Goal: Task Accomplishment & Management: Complete application form

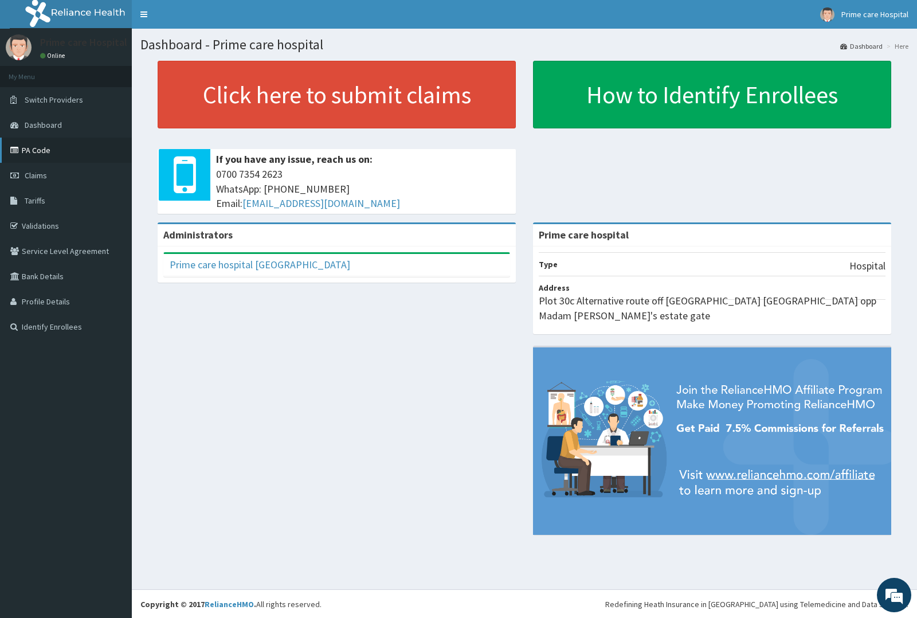
click at [41, 150] on link "PA Code" at bounding box center [66, 150] width 132 height 25
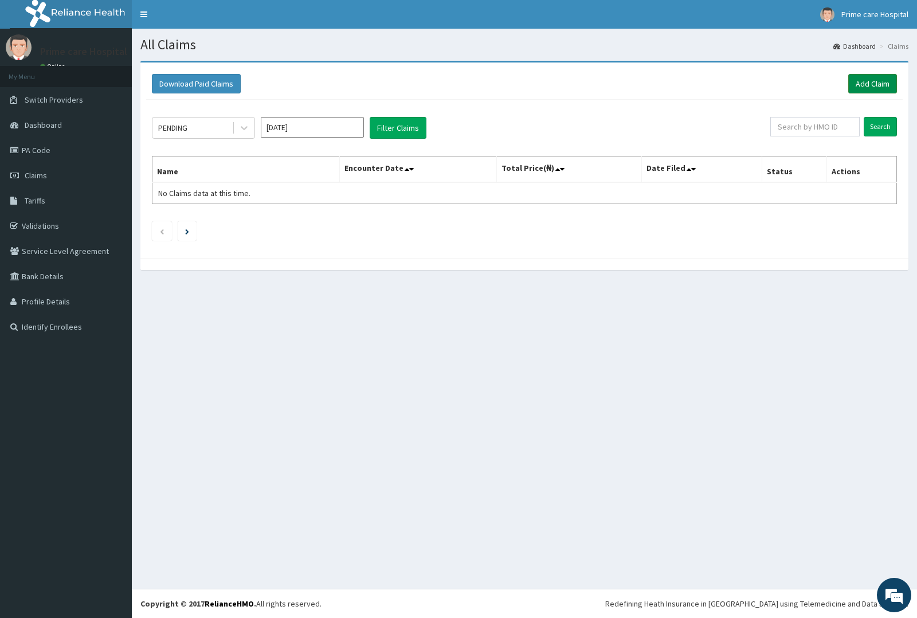
click at [868, 81] on link "Add Claim" at bounding box center [872, 83] width 49 height 19
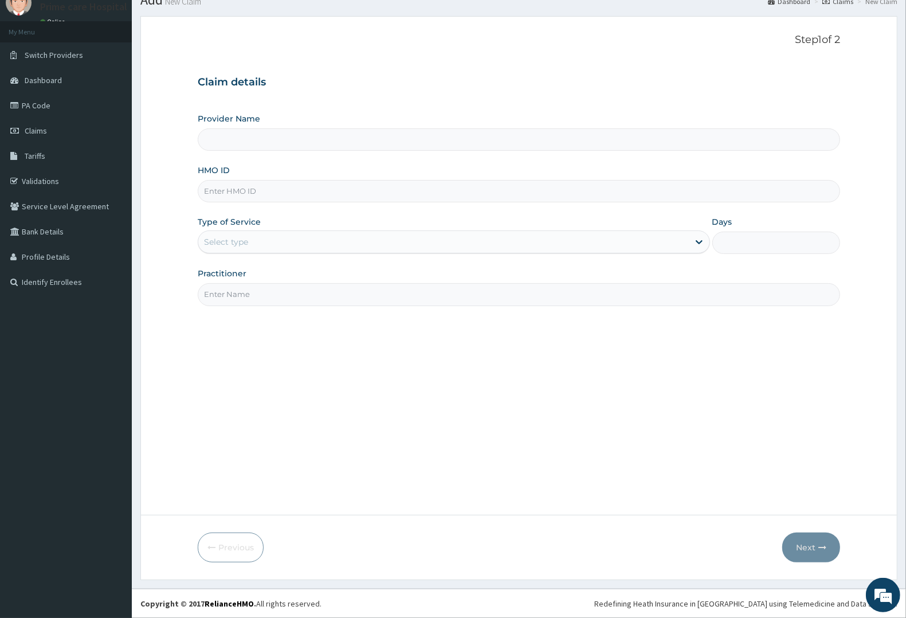
click at [241, 191] on input "HMO ID" at bounding box center [519, 191] width 642 height 22
type input "Prime care hospital"
type input "DCV/10015/A"
click at [261, 245] on div "Select type" at bounding box center [443, 242] width 490 height 18
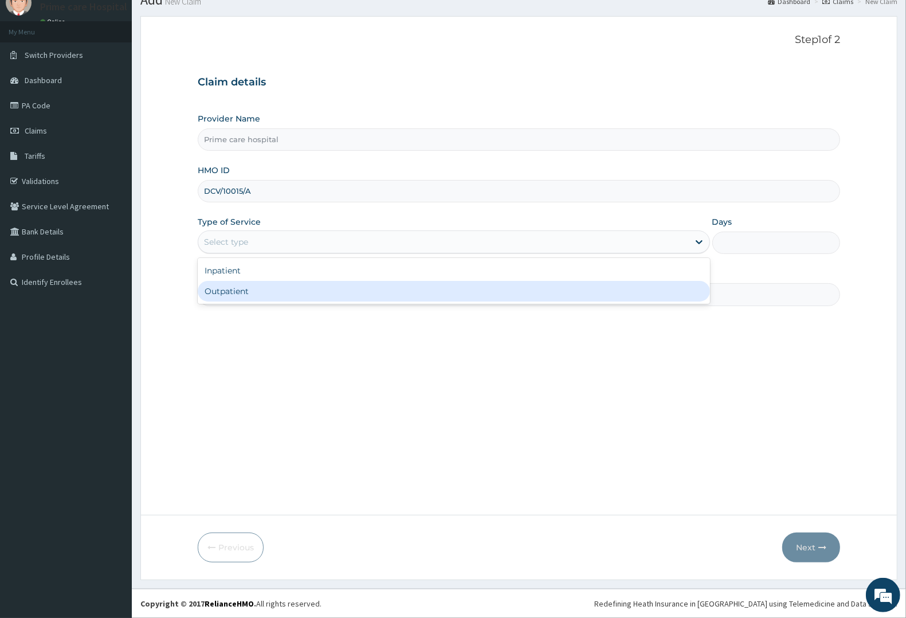
click at [250, 289] on div "Outpatient" at bounding box center [454, 291] width 512 height 21
type input "1"
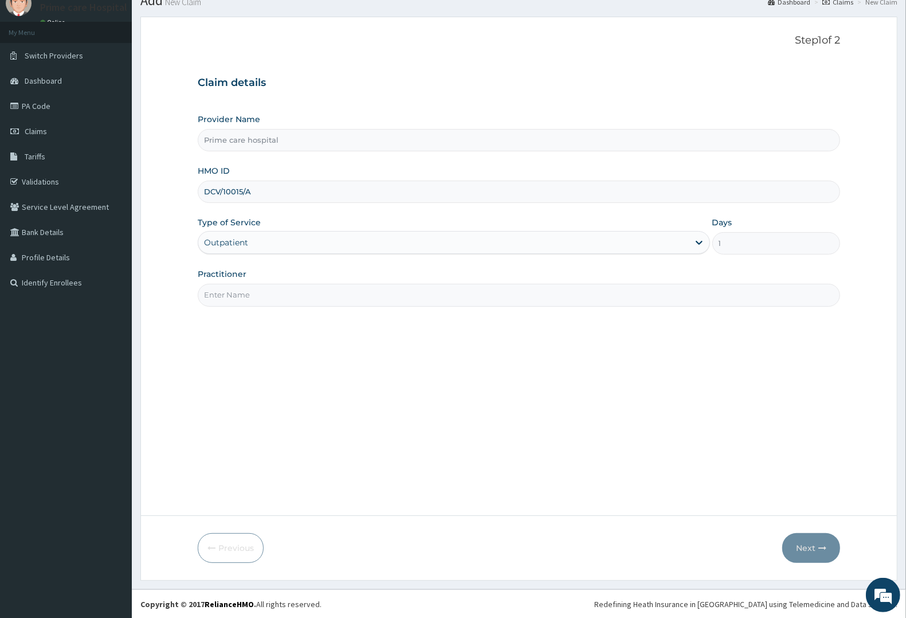
scroll to position [45, 0]
click at [250, 299] on input "Practitioner" at bounding box center [519, 294] width 642 height 22
type input "[PERSON_NAME]"
click at [820, 539] on button "Next" at bounding box center [811, 547] width 58 height 30
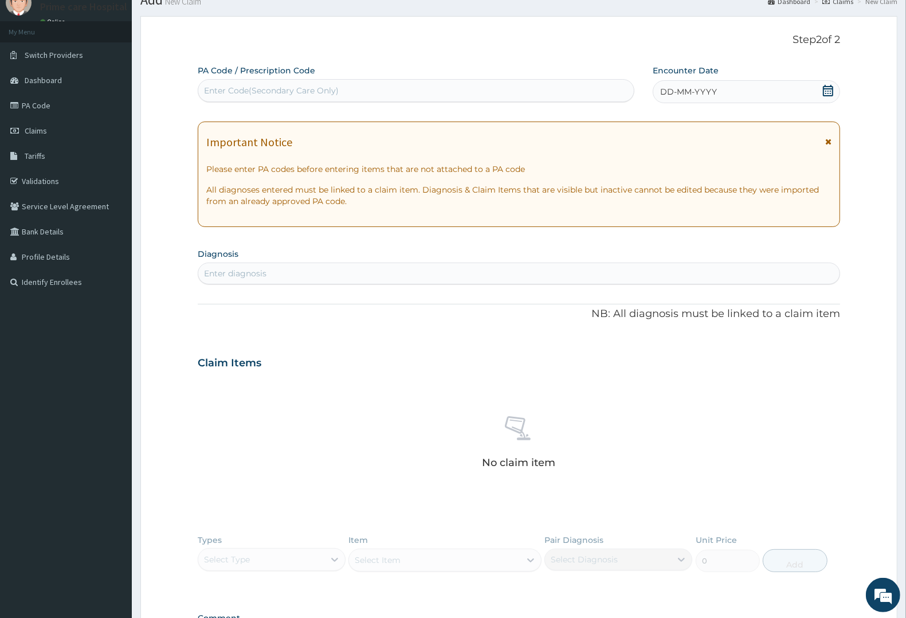
click at [370, 83] on div "Enter Code(Secondary Care Only)" at bounding box center [415, 90] width 435 height 18
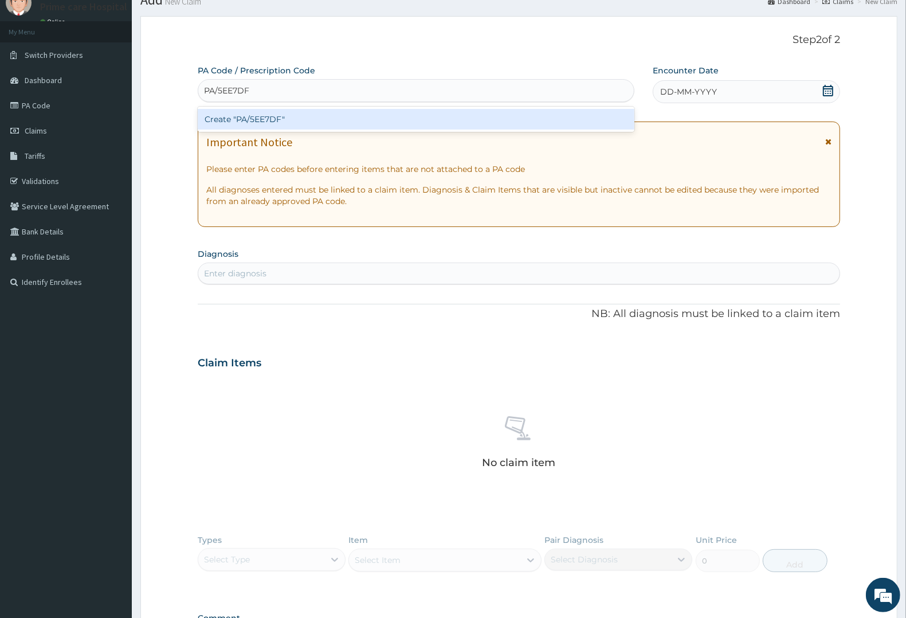
type input "PA/5EE7DF"
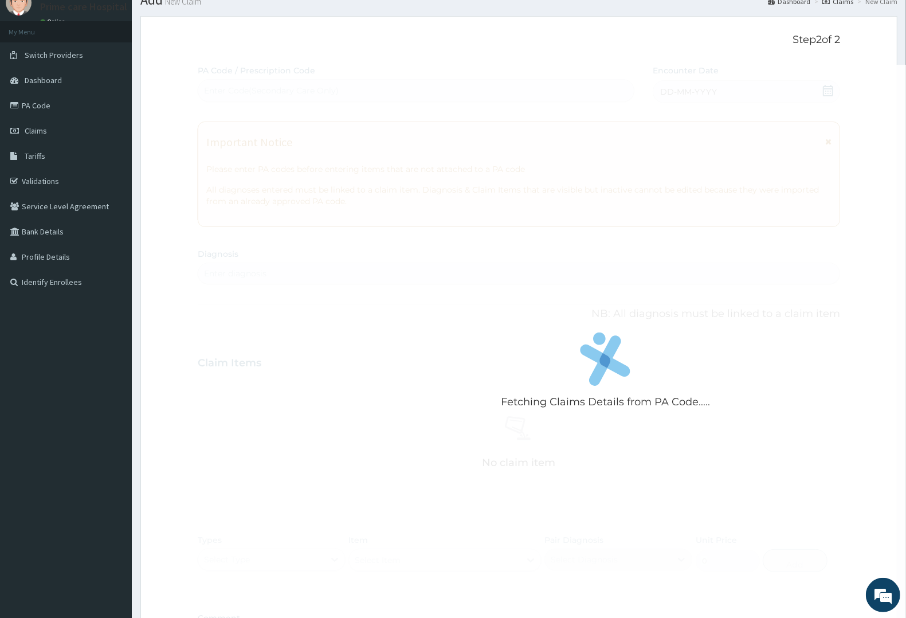
click at [705, 89] on div "Fetching Claims Details from PA Code..... PA Code / Prescription Code Enter Cod…" at bounding box center [519, 361] width 642 height 593
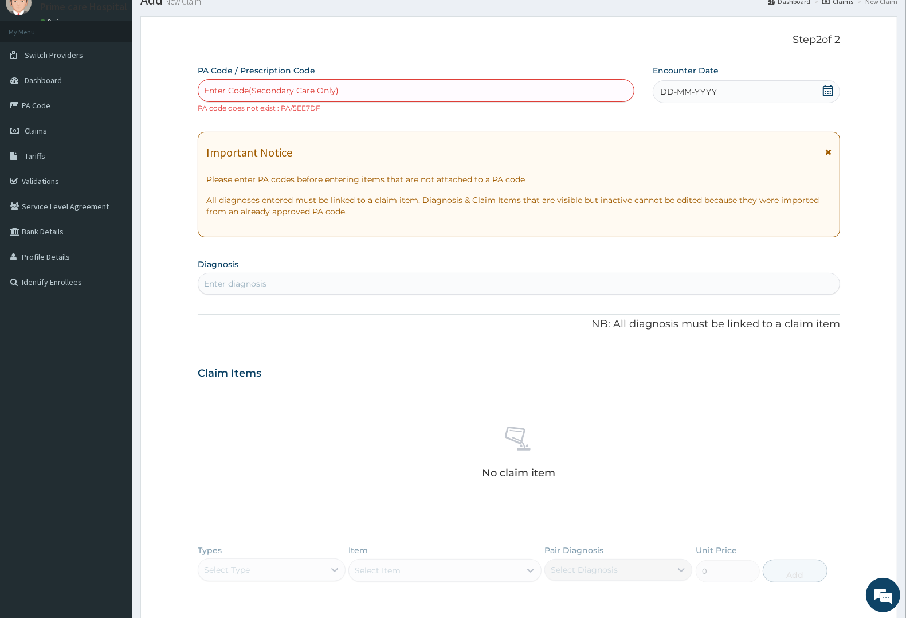
click at [360, 83] on div "Enter Code(Secondary Care Only)" at bounding box center [415, 90] width 435 height 18
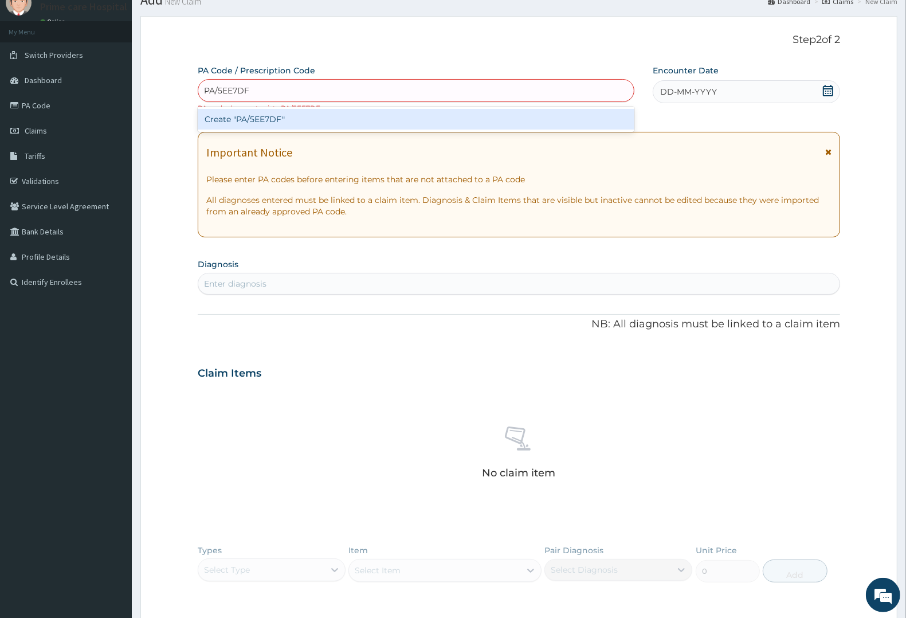
type input "PA/5EE7DF"
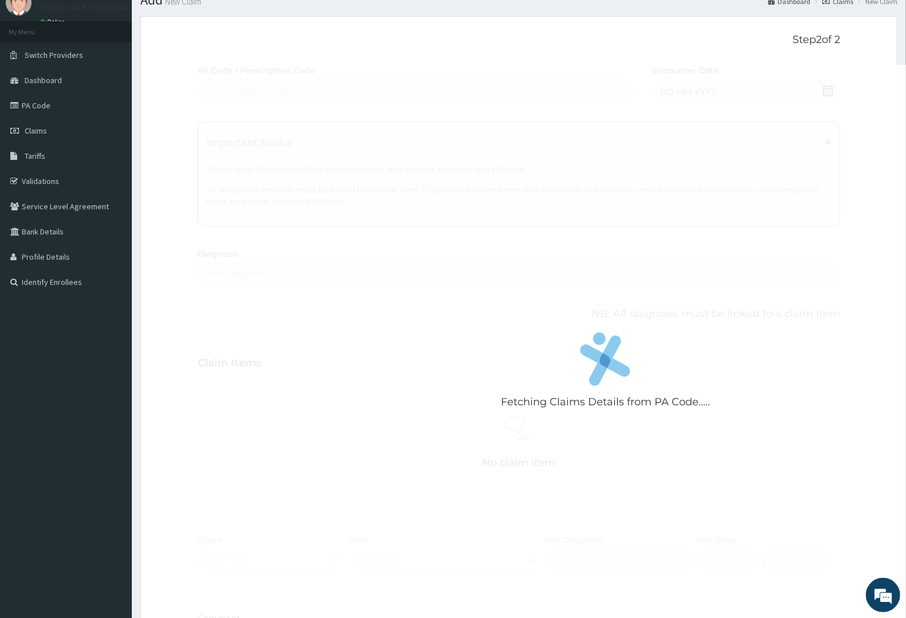
click at [714, 87] on div "Fetching Claims Details from PA Code..... PA Code / Prescription Code Enter Cod…" at bounding box center [519, 361] width 642 height 593
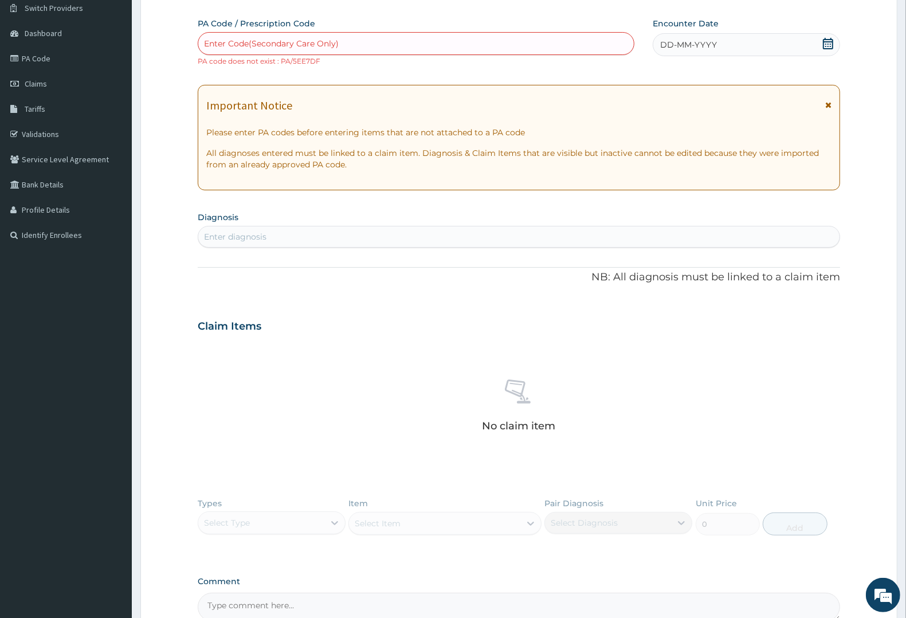
scroll to position [116, 0]
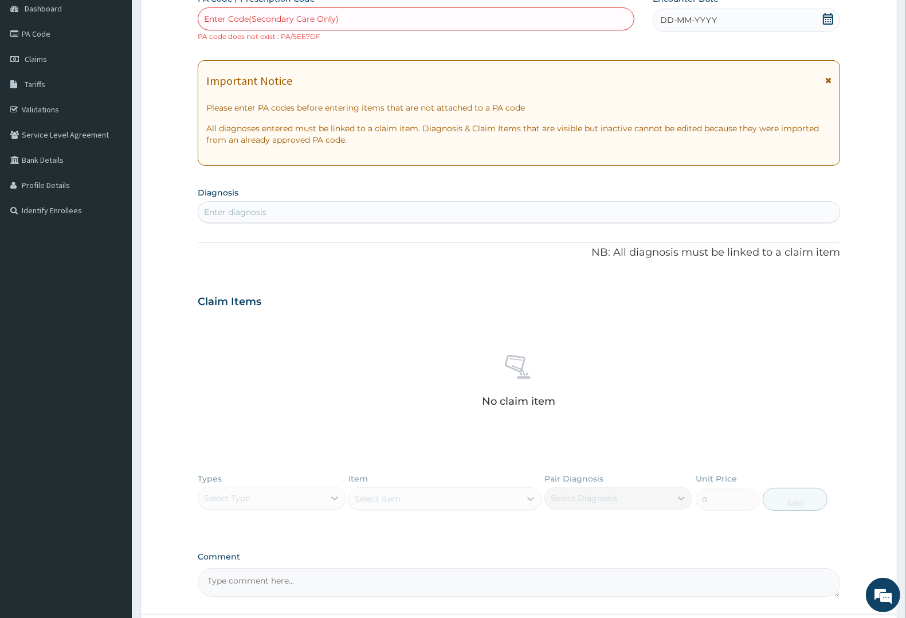
click at [828, 20] on icon at bounding box center [827, 18] width 11 height 11
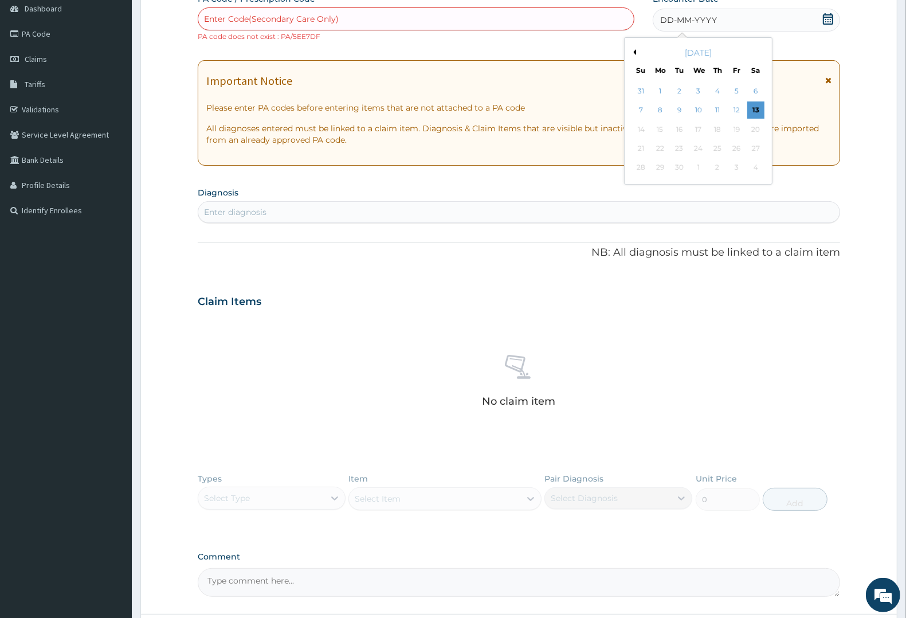
click at [637, 53] on div "[DATE]" at bounding box center [698, 52] width 138 height 11
click at [634, 50] on button "Previous Month" at bounding box center [633, 52] width 6 height 6
click at [757, 130] on div "16" at bounding box center [755, 129] width 17 height 17
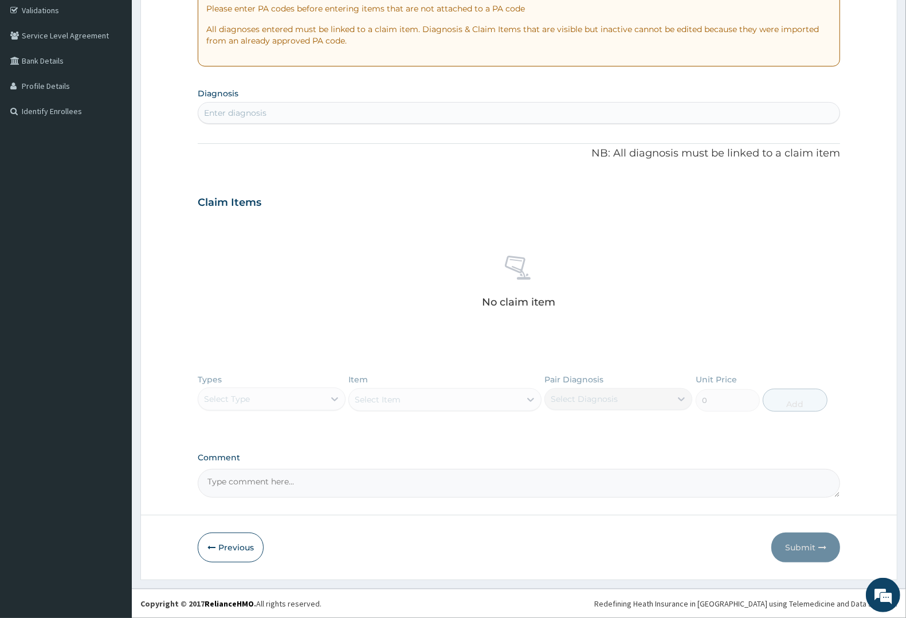
scroll to position [216, 0]
click at [305, 108] on div "Enter diagnosis" at bounding box center [518, 113] width 641 height 18
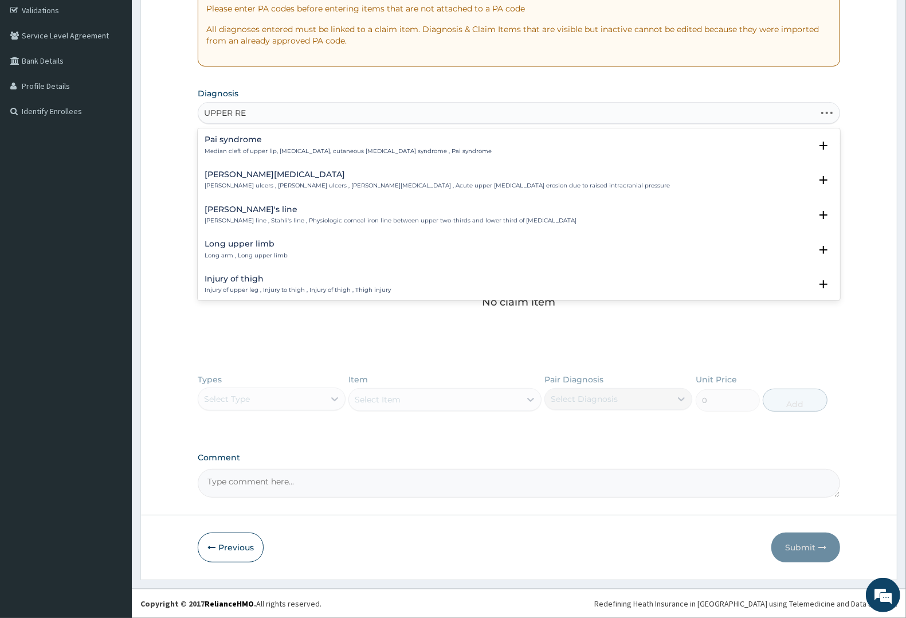
type input "UPPER RES"
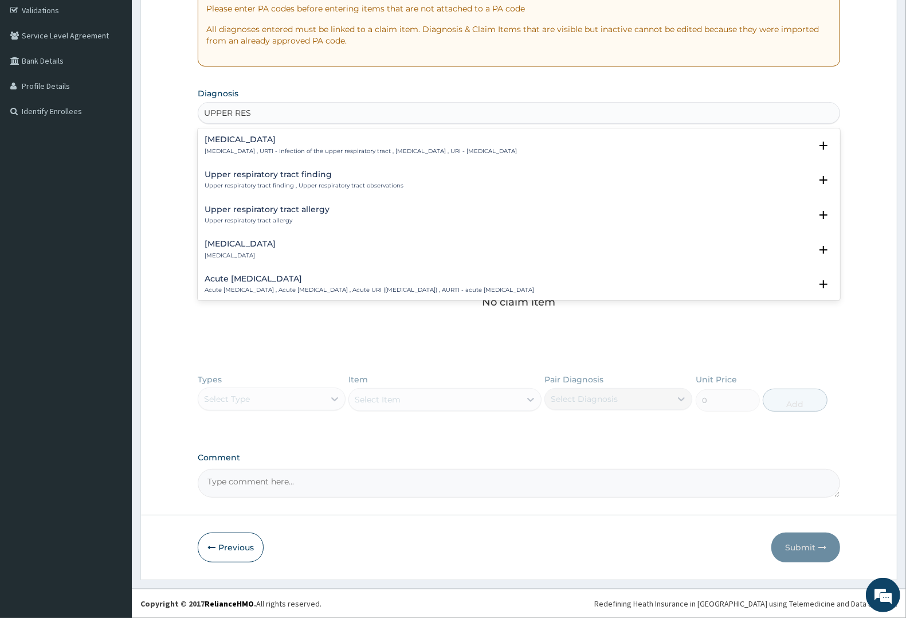
click at [291, 133] on div "Upper respiratory infection Upper respiratory infection , URTI - Infection of t…" at bounding box center [519, 148] width 642 height 35
click at [287, 145] on div "Upper respiratory infection Upper respiratory infection , URTI - Infection of t…" at bounding box center [361, 145] width 312 height 20
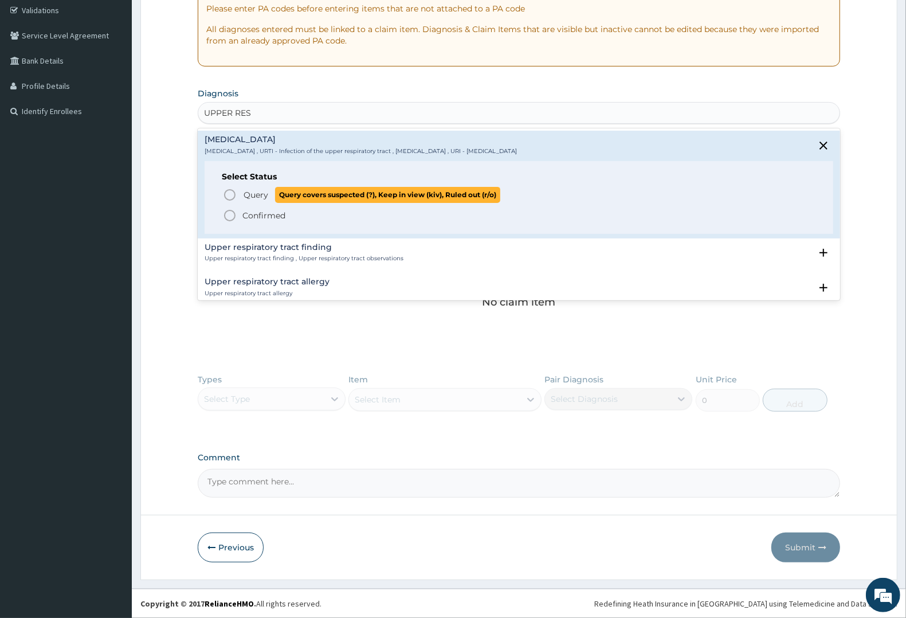
click at [259, 187] on p "Query Query covers suspected (?), Keep in view (kiv), Ruled out (r/o)" at bounding box center [371, 194] width 258 height 15
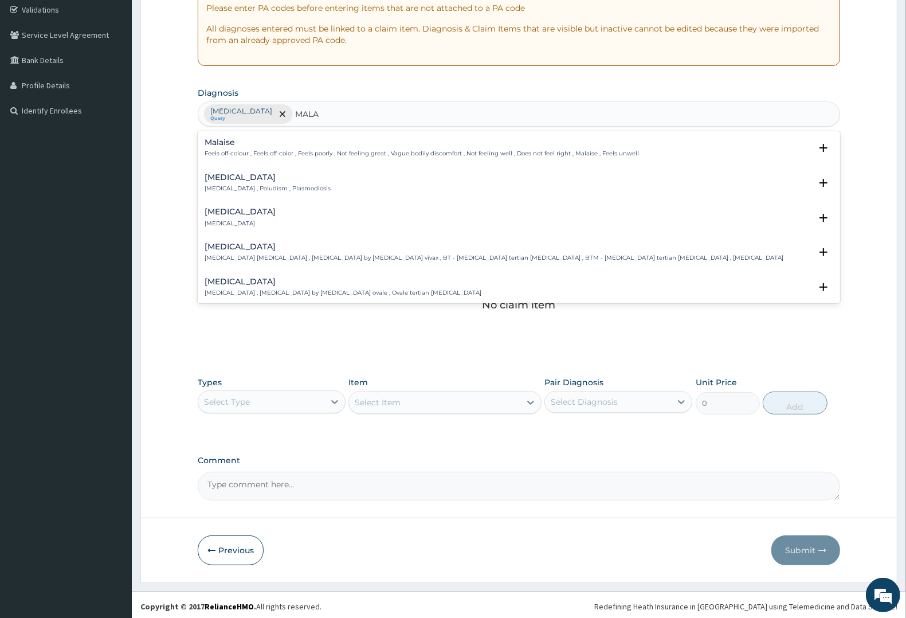
type input "MALAR"
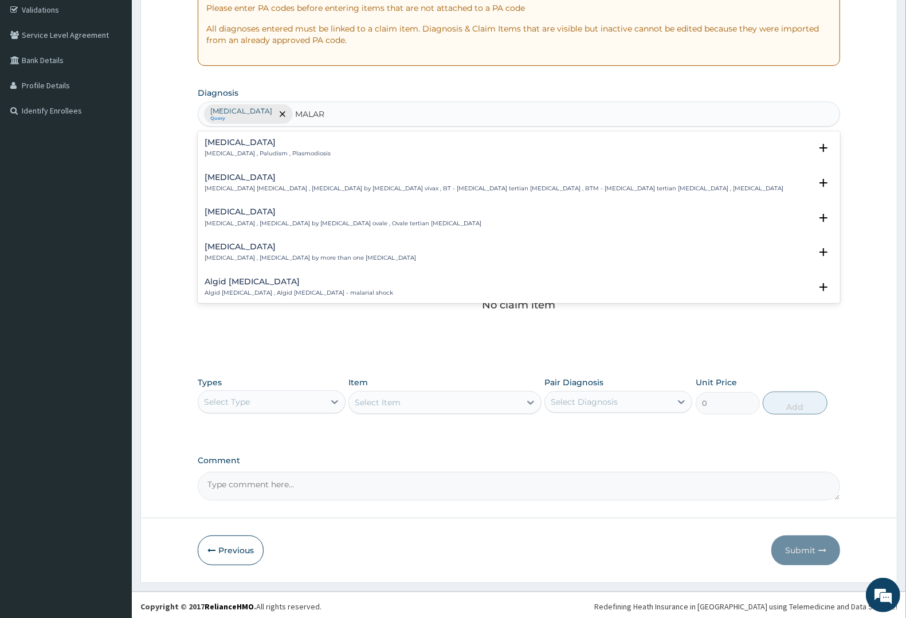
click at [248, 148] on div "Malaria Malaria , Paludism , Plasmodiosis" at bounding box center [268, 148] width 126 height 20
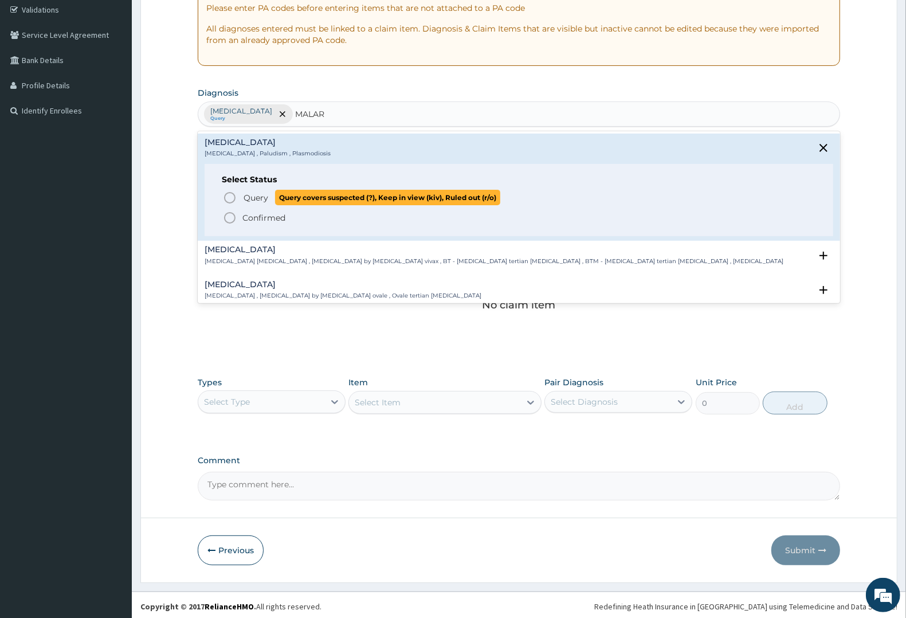
click at [250, 194] on span "Query" at bounding box center [256, 197] width 25 height 11
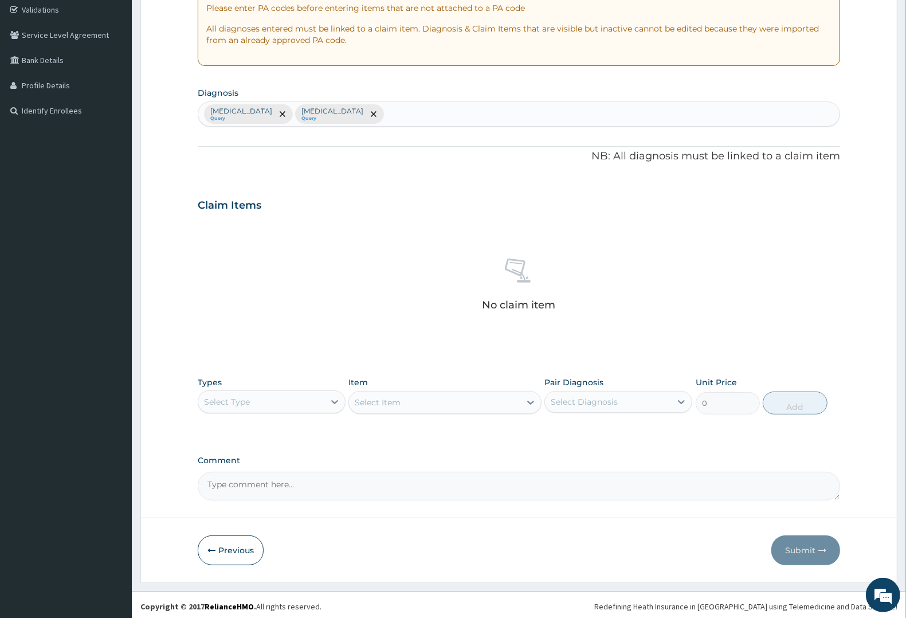
scroll to position [219, 0]
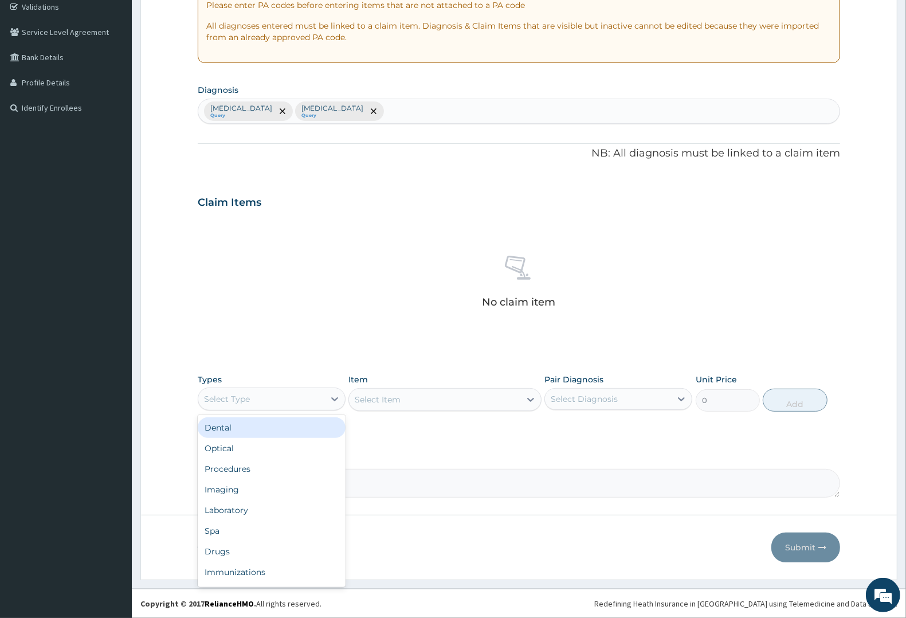
click at [258, 403] on div "Select Type" at bounding box center [261, 399] width 126 height 18
drag, startPoint x: 246, startPoint y: 469, endPoint x: 312, endPoint y: 442, distance: 71.2
click at [250, 468] on div "Procedures" at bounding box center [272, 468] width 148 height 21
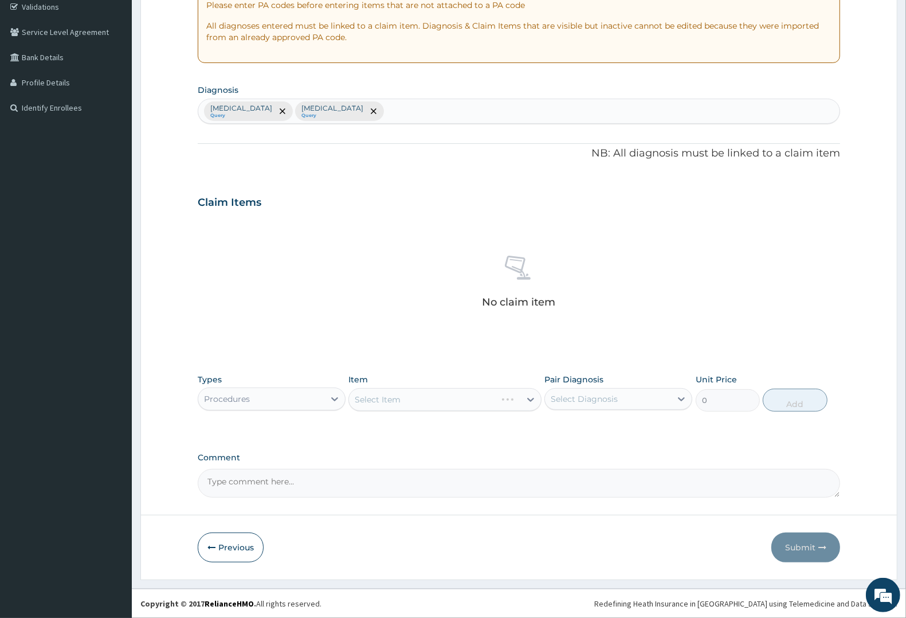
click at [433, 397] on div "Select Item" at bounding box center [444, 399] width 193 height 23
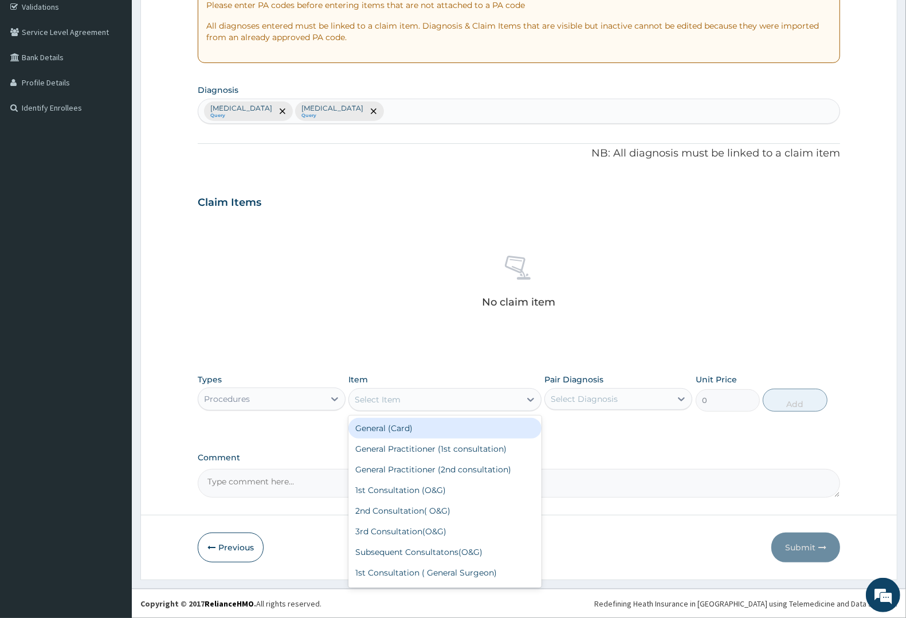
click at [447, 394] on div "Select Item" at bounding box center [434, 399] width 171 height 18
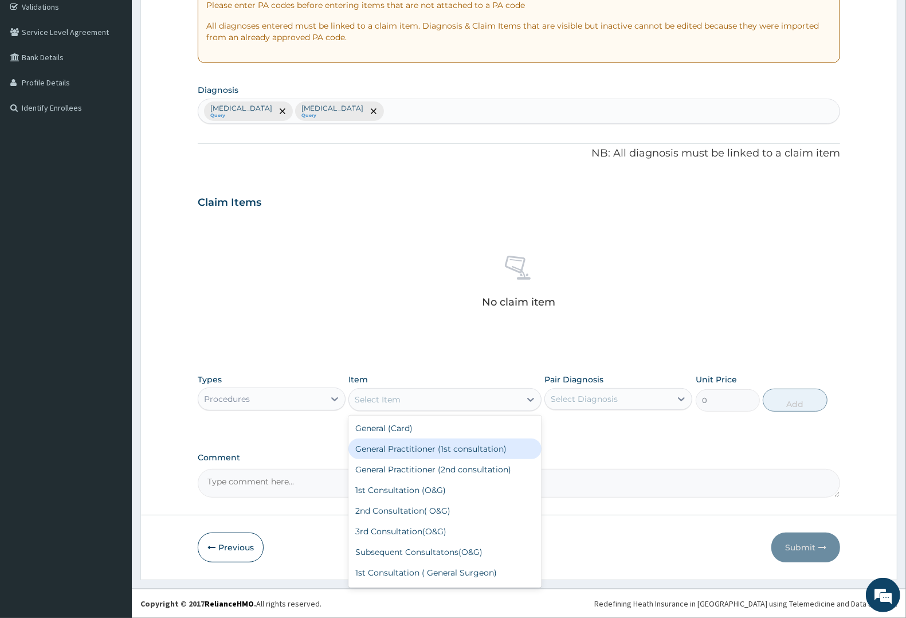
drag, startPoint x: 423, startPoint y: 449, endPoint x: 552, endPoint y: 396, distance: 139.3
click at [431, 444] on div "General Practitioner (1st consultation)" at bounding box center [444, 448] width 193 height 21
type input "2250"
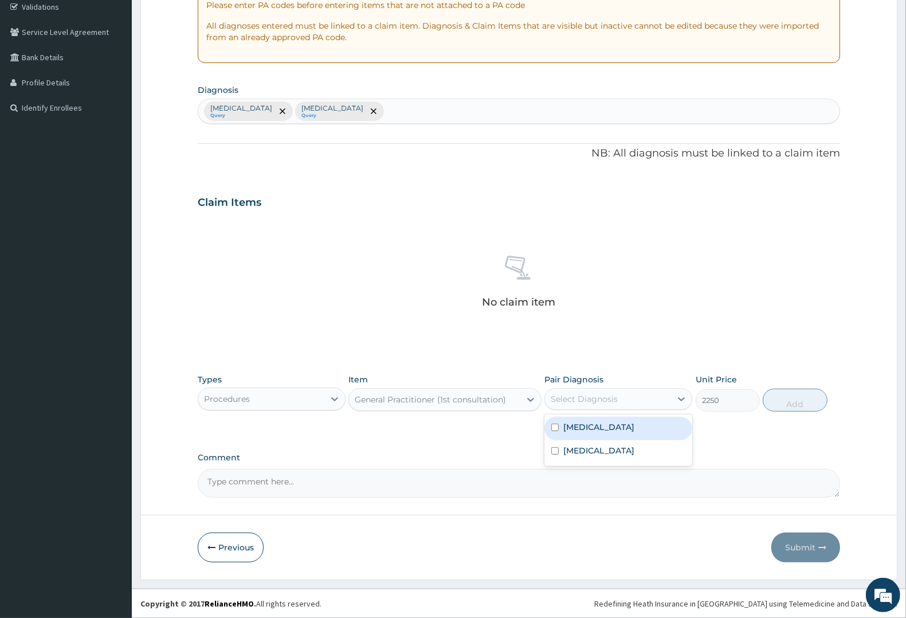
click at [582, 394] on div "Select Diagnosis" at bounding box center [584, 398] width 67 height 11
click at [587, 431] on label "Upper respiratory infection" at bounding box center [598, 426] width 71 height 11
checkbox input "true"
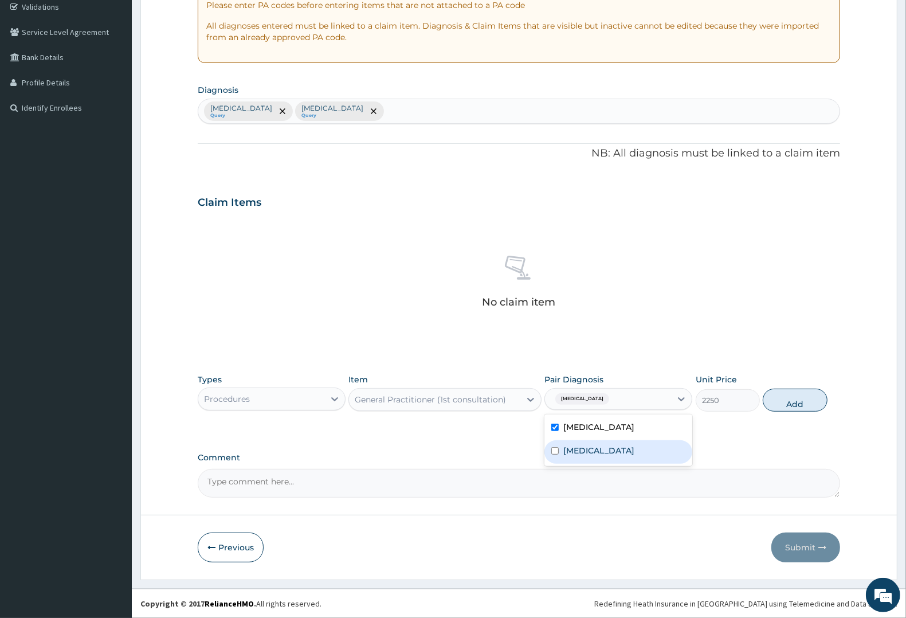
click at [588, 454] on label "Malaria" at bounding box center [598, 450] width 71 height 11
checkbox input "true"
click at [791, 398] on button "Add" at bounding box center [795, 399] width 64 height 23
type input "0"
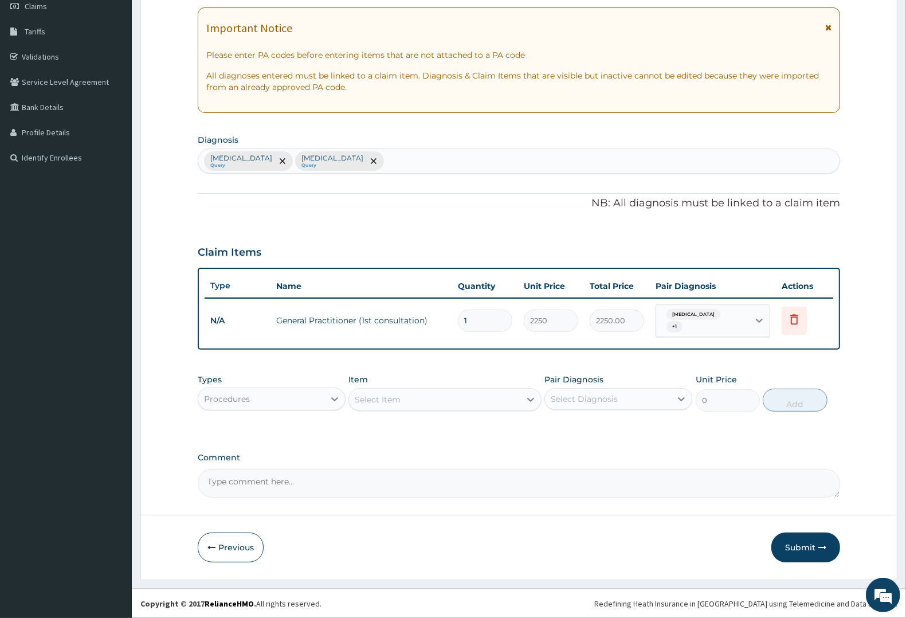
scroll to position [169, 0]
click at [387, 400] on div "Select Item" at bounding box center [378, 399] width 46 height 11
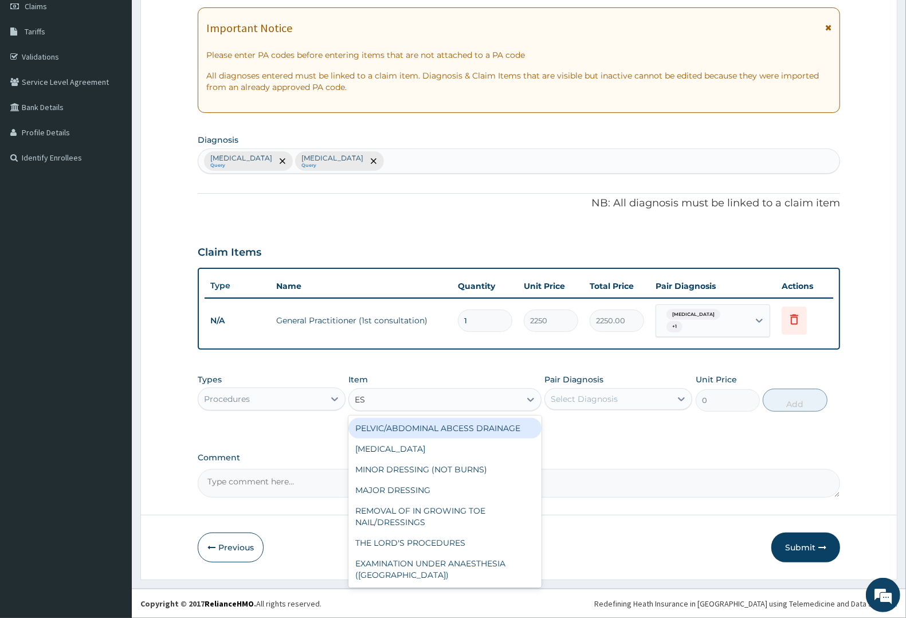
type input "ESR"
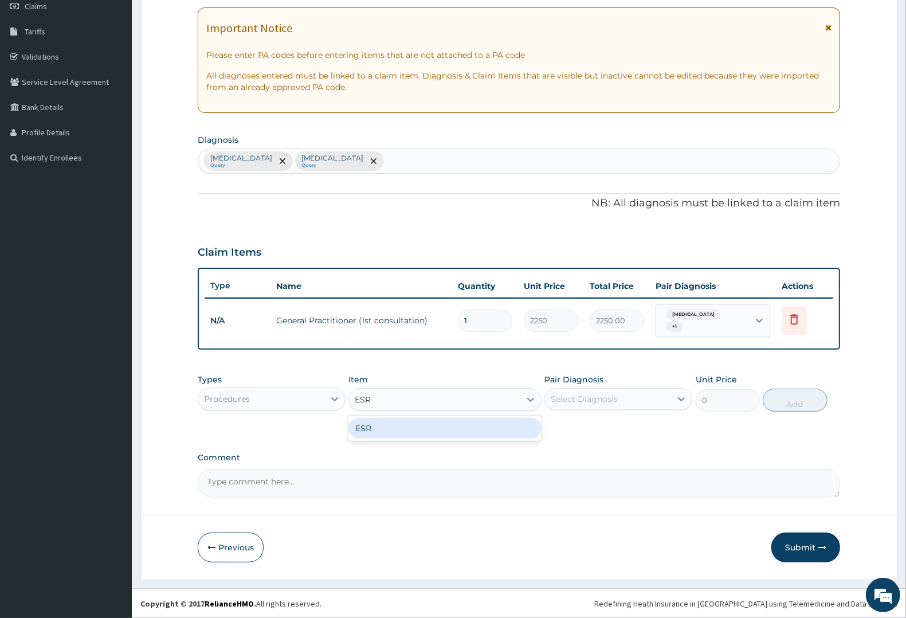
click at [376, 427] on div "ESR" at bounding box center [444, 428] width 193 height 21
type input "4000"
click at [610, 396] on div "Select Diagnosis" at bounding box center [584, 398] width 67 height 11
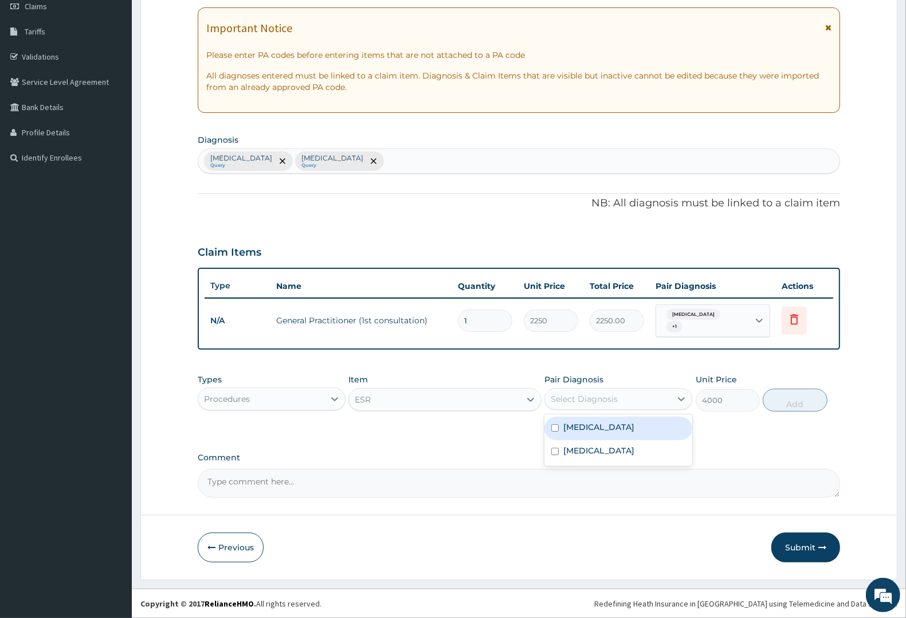
click at [610, 425] on label "Upper respiratory infection" at bounding box center [598, 426] width 71 height 11
checkbox input "true"
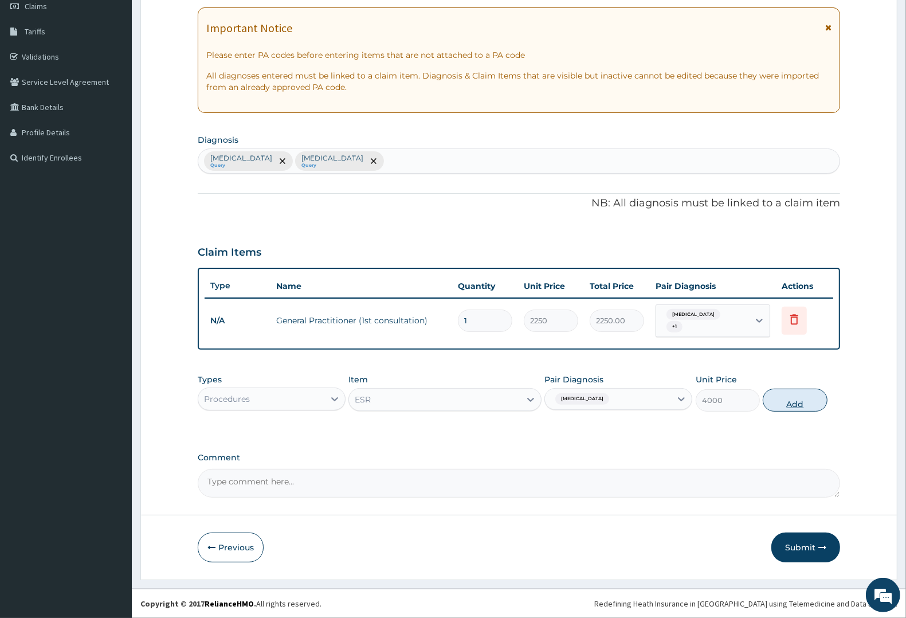
click at [801, 399] on button "Add" at bounding box center [795, 399] width 64 height 23
type input "0"
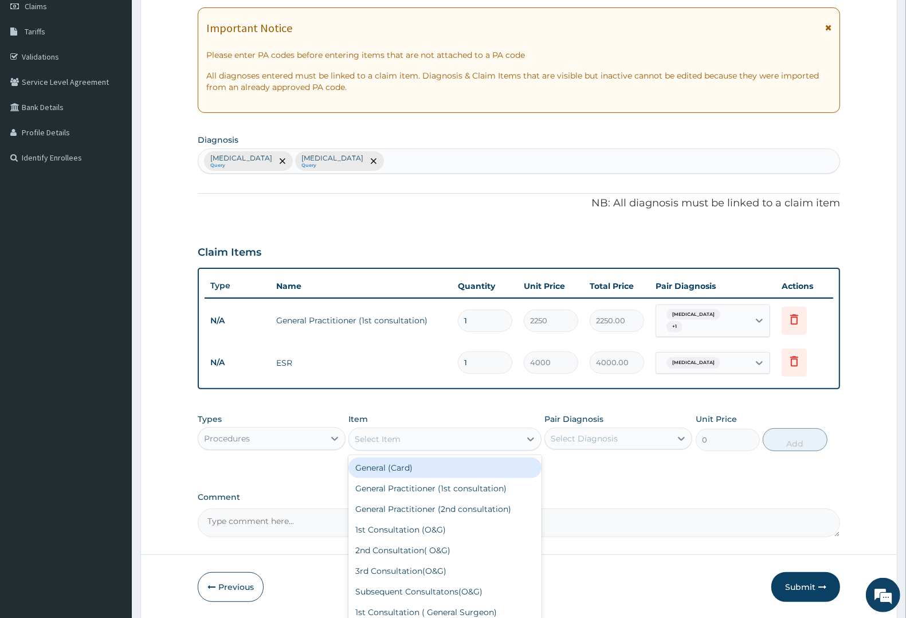
click at [375, 437] on div "Select Item" at bounding box center [378, 438] width 46 height 11
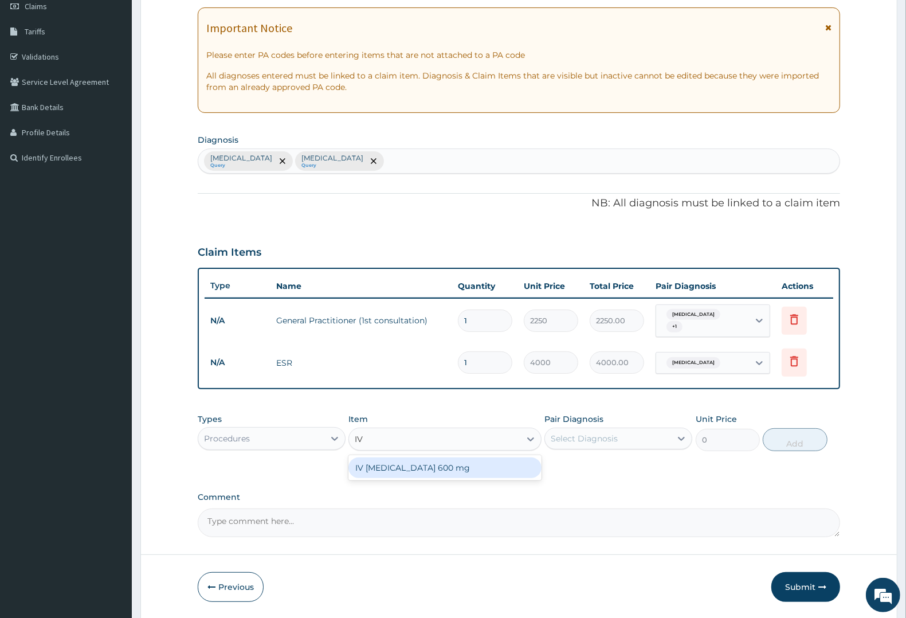
type input "IV P"
drag, startPoint x: 387, startPoint y: 466, endPoint x: 422, endPoint y: 456, distance: 35.7
click at [392, 465] on div "IV PARACETAMOL 600 mg" at bounding box center [444, 467] width 193 height 21
type input "800"
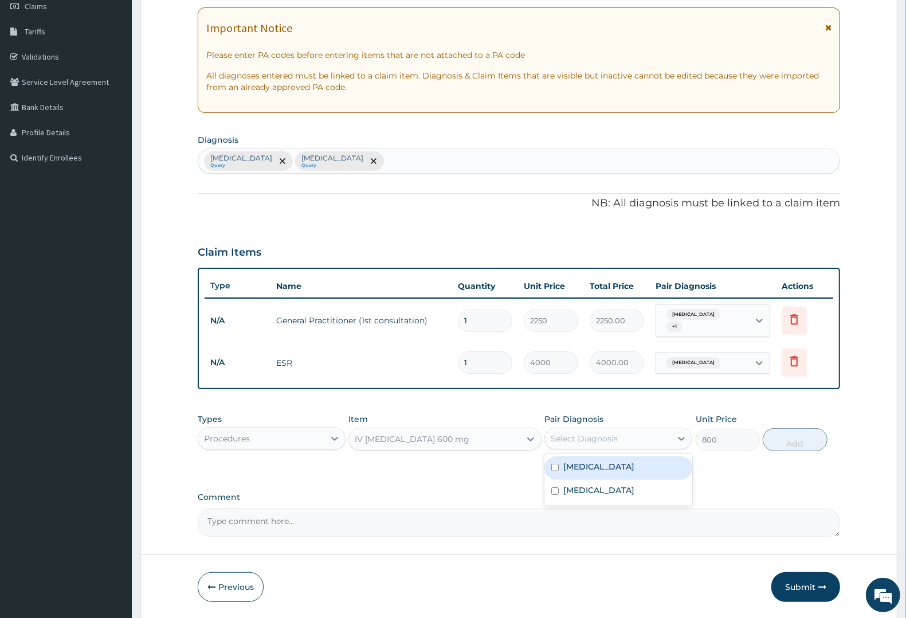
click at [570, 435] on div "Select Diagnosis" at bounding box center [584, 438] width 67 height 11
click at [579, 468] on label "Upper respiratory infection" at bounding box center [598, 466] width 71 height 11
checkbox input "true"
drag, startPoint x: 579, startPoint y: 486, endPoint x: 675, endPoint y: 465, distance: 97.9
click at [582, 486] on label "Malaria" at bounding box center [598, 489] width 71 height 11
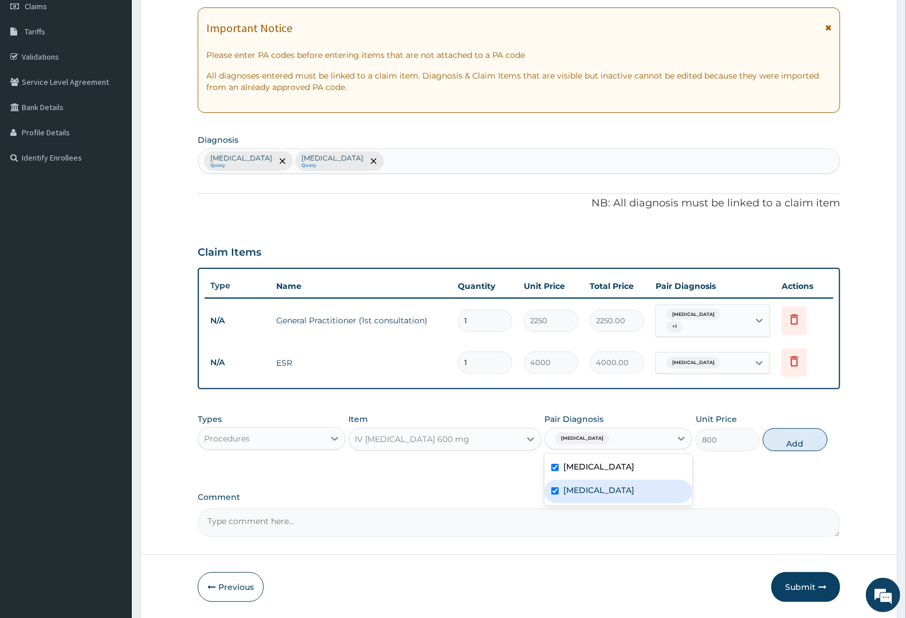
checkbox input "true"
click at [799, 444] on button "Add" at bounding box center [795, 439] width 64 height 23
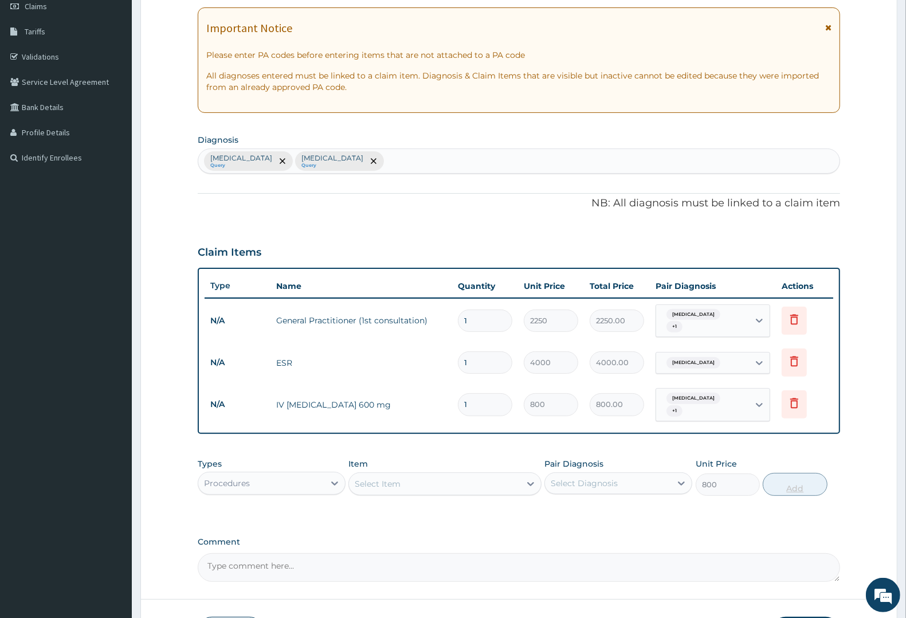
type input "0"
type input "0.00"
type input "2"
type input "1600.00"
type input "2"
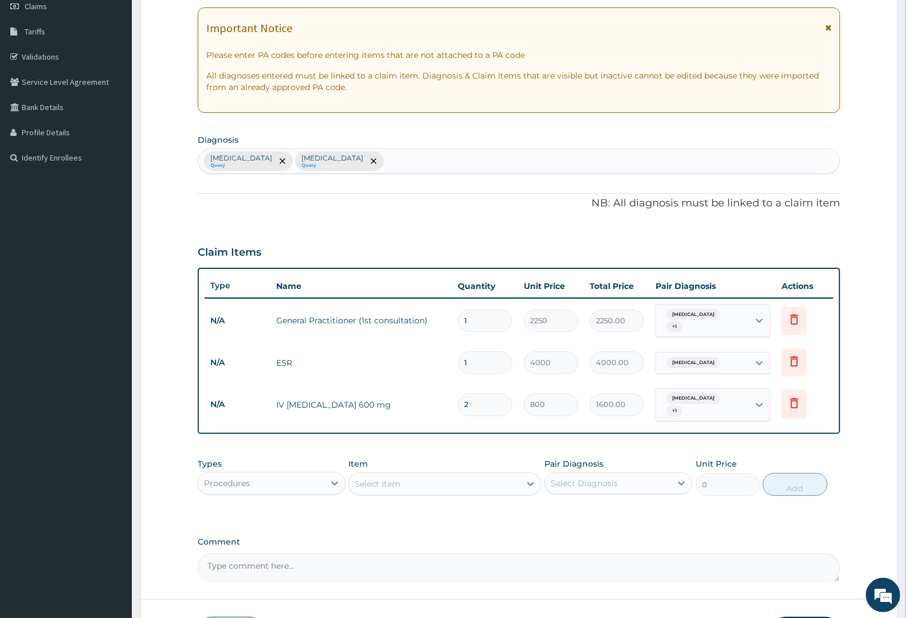
click at [231, 484] on div "Procedures" at bounding box center [227, 482] width 46 height 11
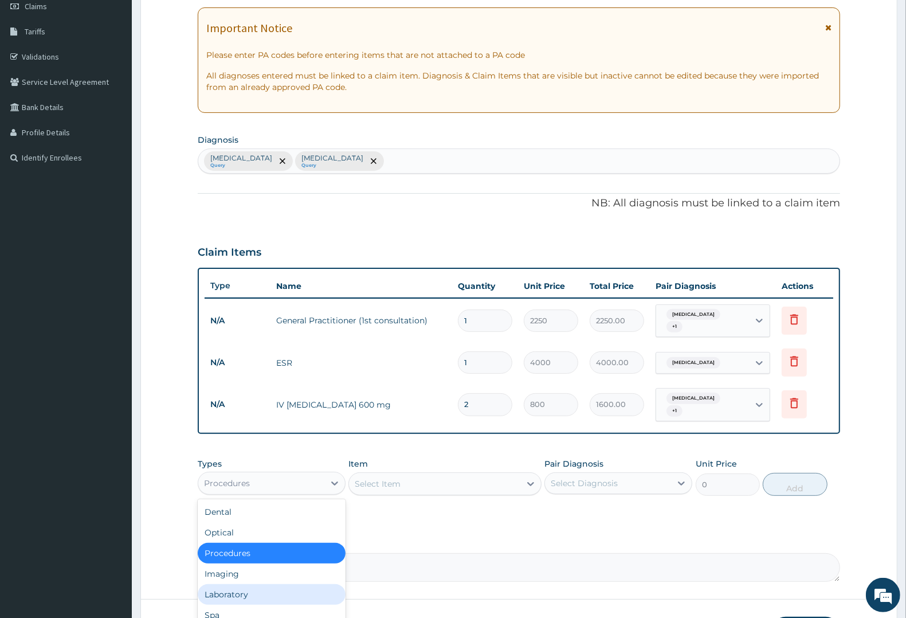
click at [234, 592] on div "Laboratory" at bounding box center [272, 594] width 148 height 21
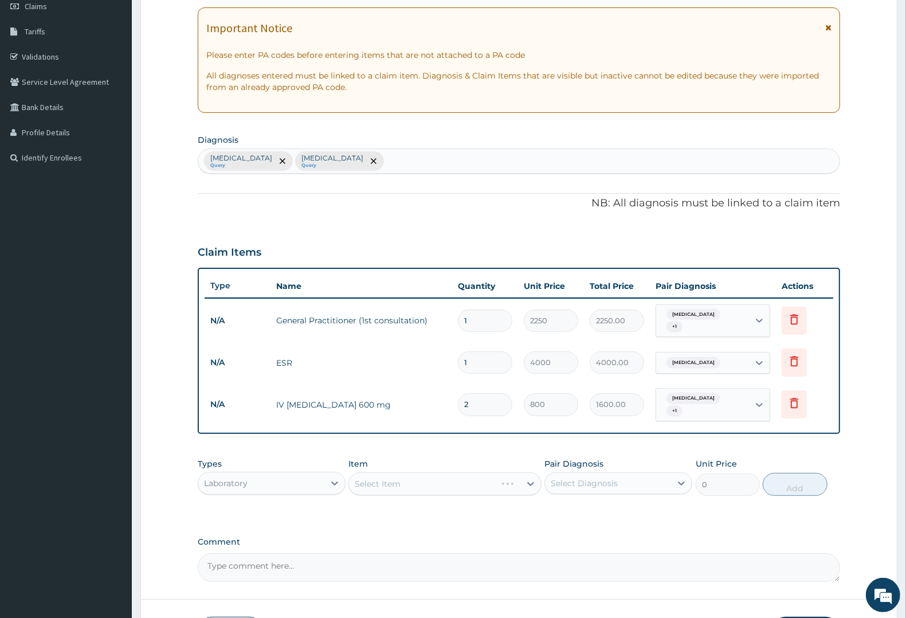
click at [453, 477] on div "Select Item" at bounding box center [444, 483] width 193 height 23
click at [410, 482] on div "Select Item" at bounding box center [434, 483] width 171 height 18
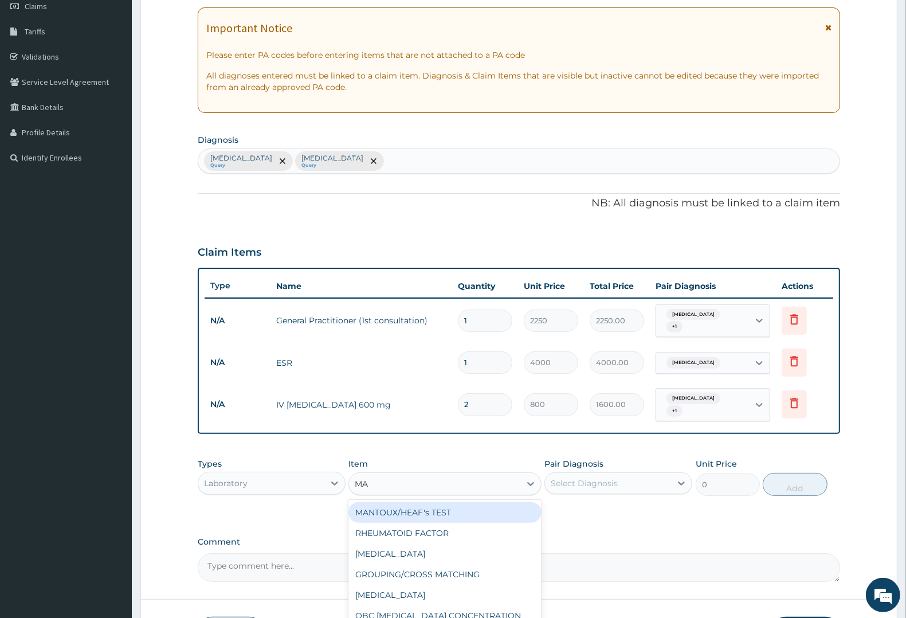
type input "MAL"
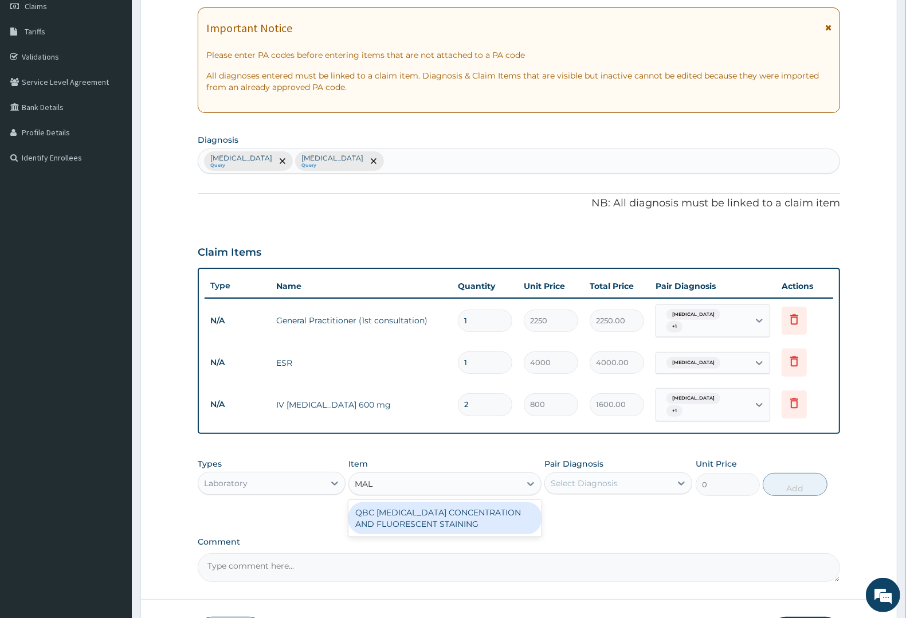
drag, startPoint x: 409, startPoint y: 510, endPoint x: 520, endPoint y: 493, distance: 113.1
click at [420, 506] on div "QBC MALARIA CONCENTRATION AND FLUORESCENT STAINING" at bounding box center [444, 518] width 193 height 32
type input "1800"
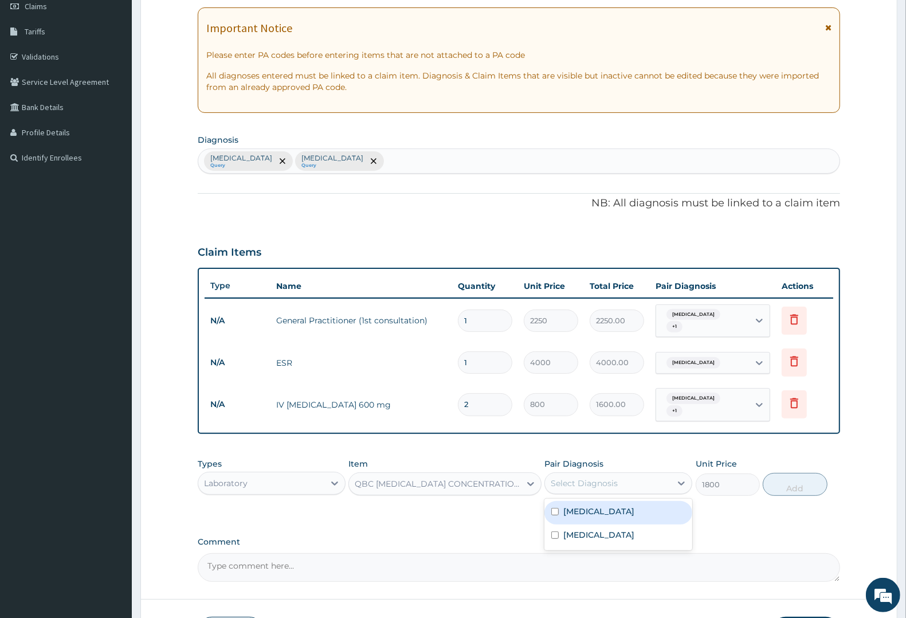
click at [574, 479] on div "Select Diagnosis" at bounding box center [584, 482] width 67 height 11
click at [582, 531] on label "Malaria" at bounding box center [598, 534] width 71 height 11
checkbox input "true"
click at [780, 486] on button "Add" at bounding box center [795, 484] width 64 height 23
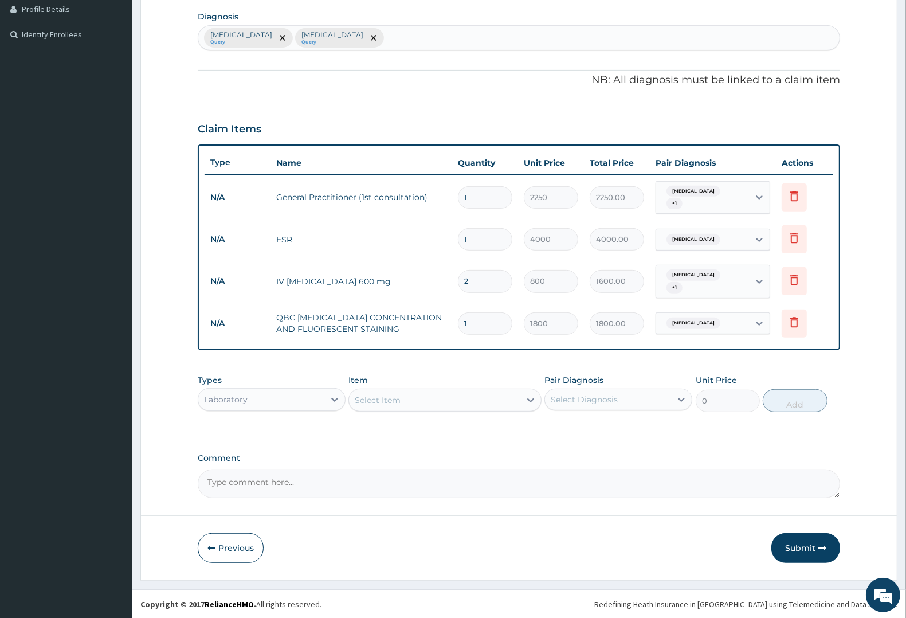
scroll to position [293, 0]
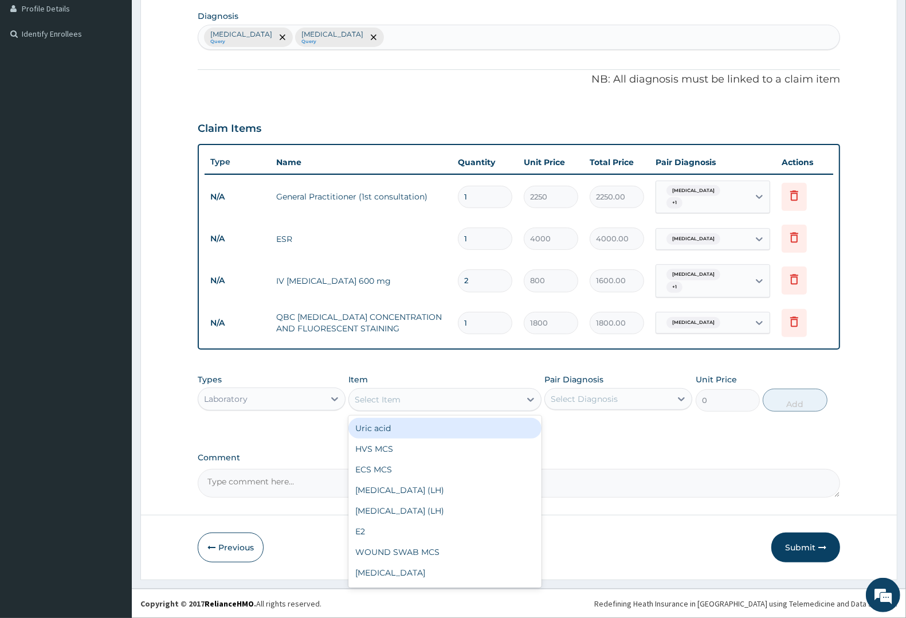
click at [379, 394] on div "Select Item" at bounding box center [378, 399] width 46 height 11
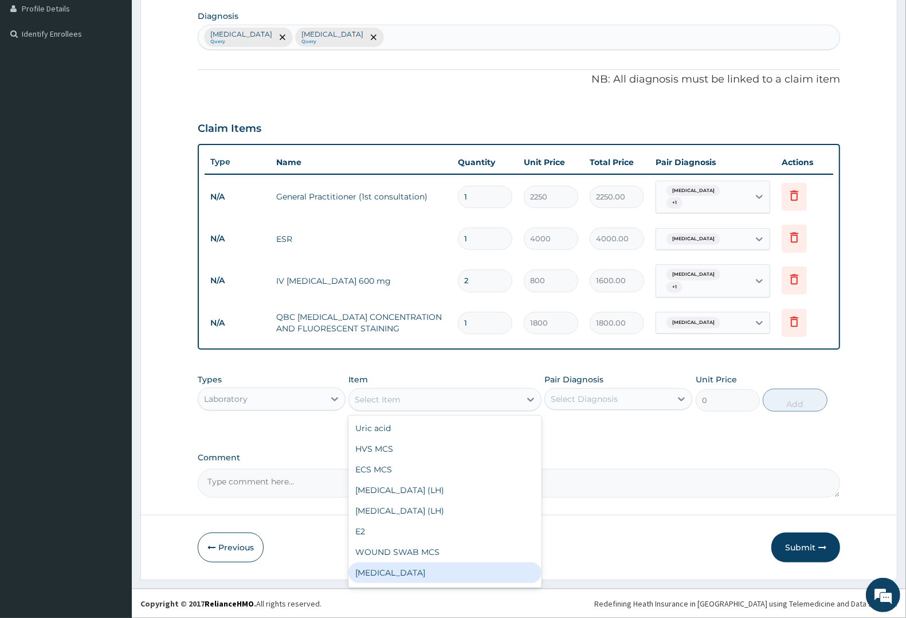
drag, startPoint x: 403, startPoint y: 572, endPoint x: 470, endPoint y: 486, distance: 109.3
click at [404, 571] on div "Full blood count" at bounding box center [444, 572] width 193 height 21
type input "3000"
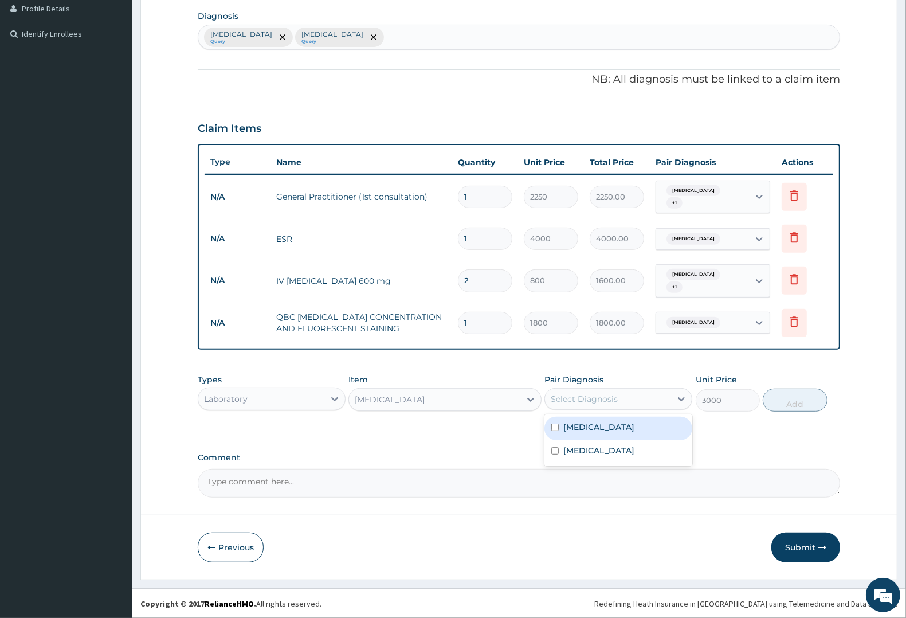
click at [575, 397] on div "Select Diagnosis" at bounding box center [584, 398] width 67 height 11
click at [584, 450] on label "Malaria" at bounding box center [598, 450] width 71 height 11
checkbox input "true"
click at [594, 429] on label "Upper respiratory infection" at bounding box center [598, 426] width 71 height 11
checkbox input "true"
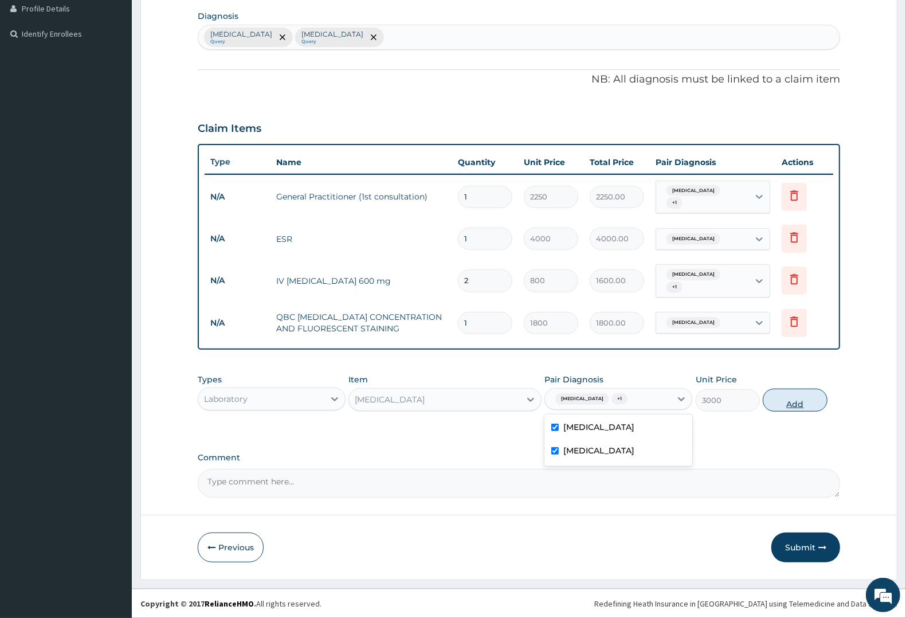
click at [778, 396] on button "Add" at bounding box center [795, 399] width 64 height 23
type input "0"
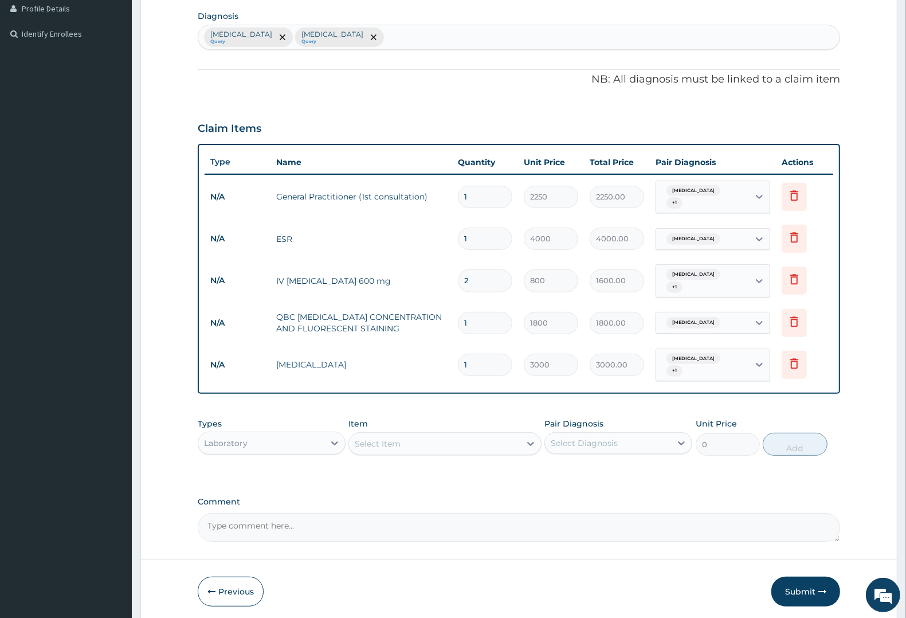
click at [367, 439] on div "Select Item" at bounding box center [378, 443] width 46 height 11
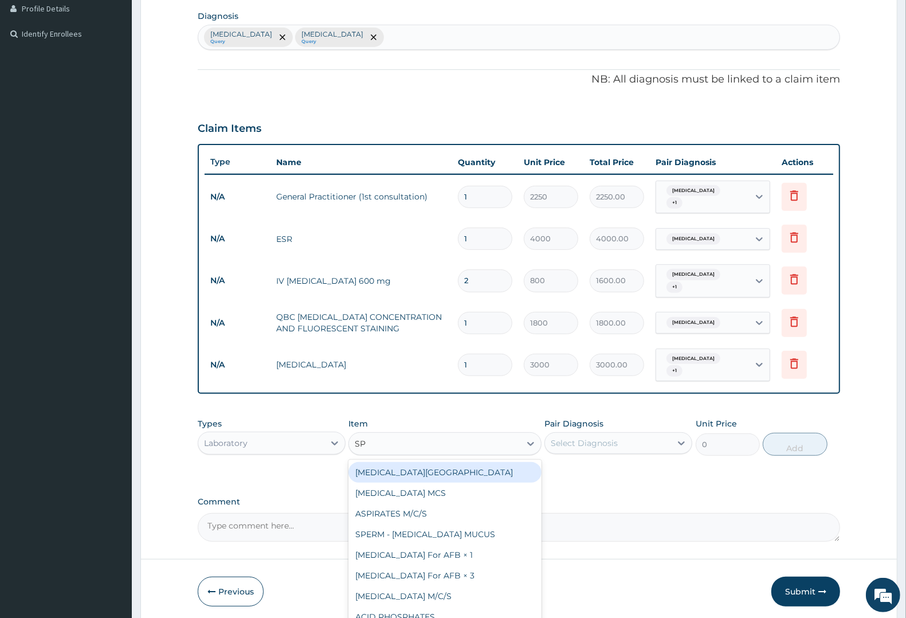
type input "SPU"
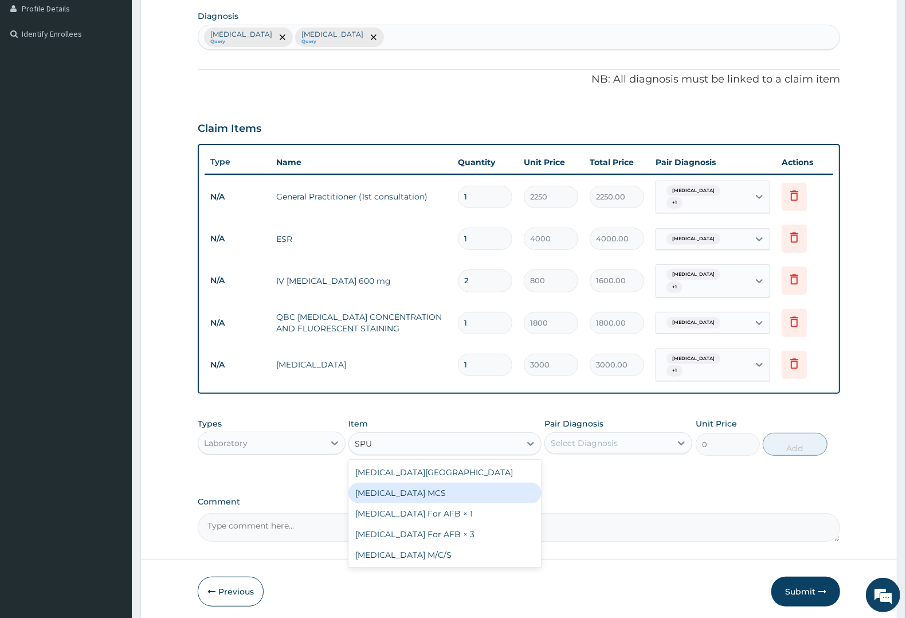
drag, startPoint x: 394, startPoint y: 482, endPoint x: 476, endPoint y: 462, distance: 84.2
click at [414, 482] on div "Sputum MCS" at bounding box center [444, 492] width 193 height 21
type input "3000"
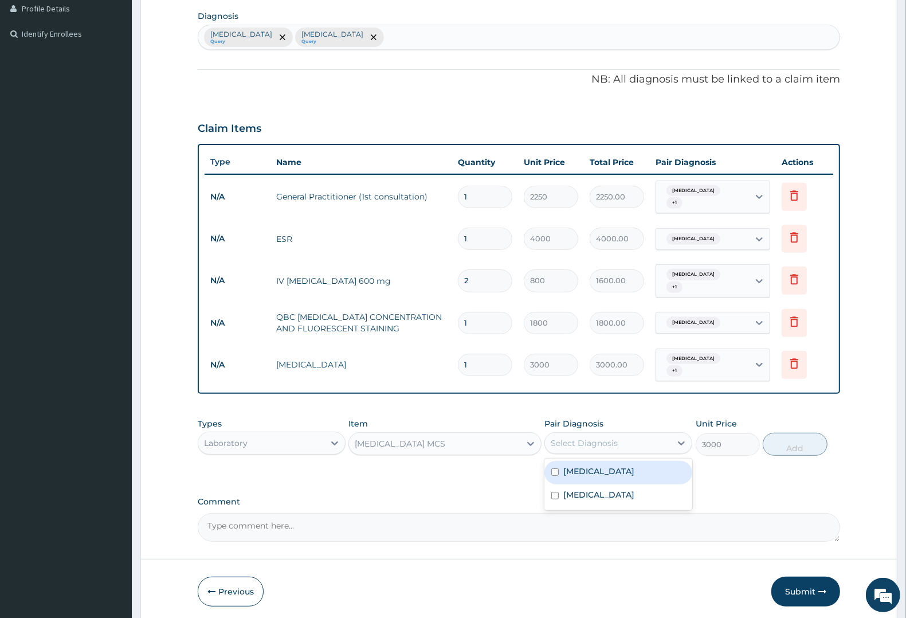
click at [591, 437] on div "Select Diagnosis" at bounding box center [584, 442] width 67 height 11
drag, startPoint x: 608, startPoint y: 470, endPoint x: 671, endPoint y: 459, distance: 64.5
click at [608, 470] on label "Upper respiratory infection" at bounding box center [598, 470] width 71 height 11
checkbox input "true"
click at [797, 438] on button "Add" at bounding box center [795, 444] width 64 height 23
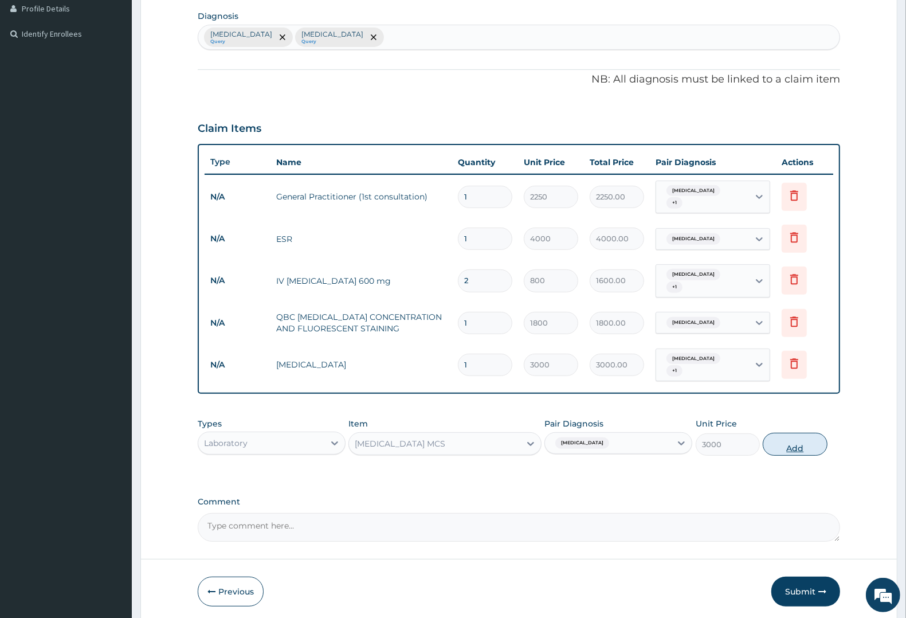
type input "0"
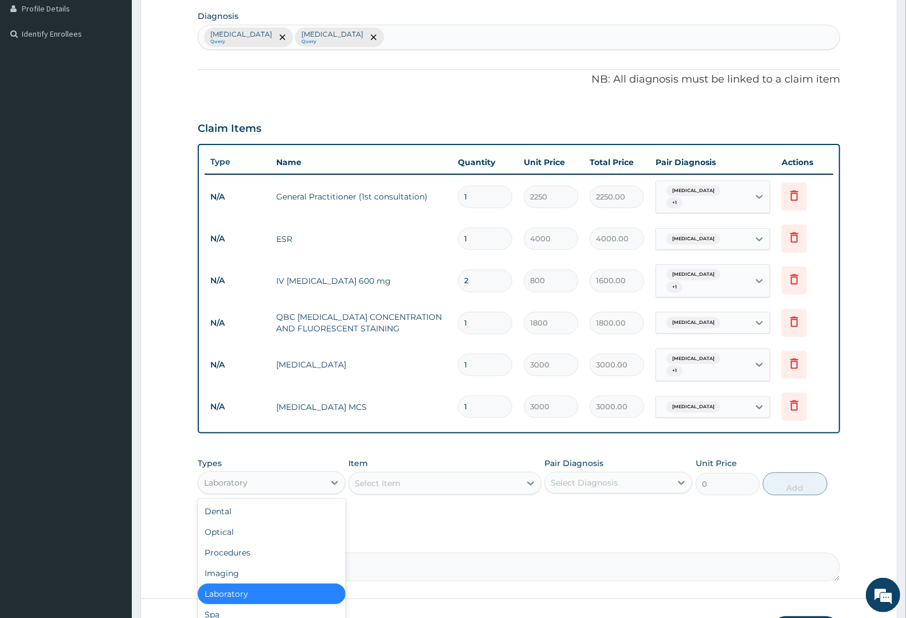
click at [251, 477] on div "Laboratory" at bounding box center [261, 482] width 126 height 18
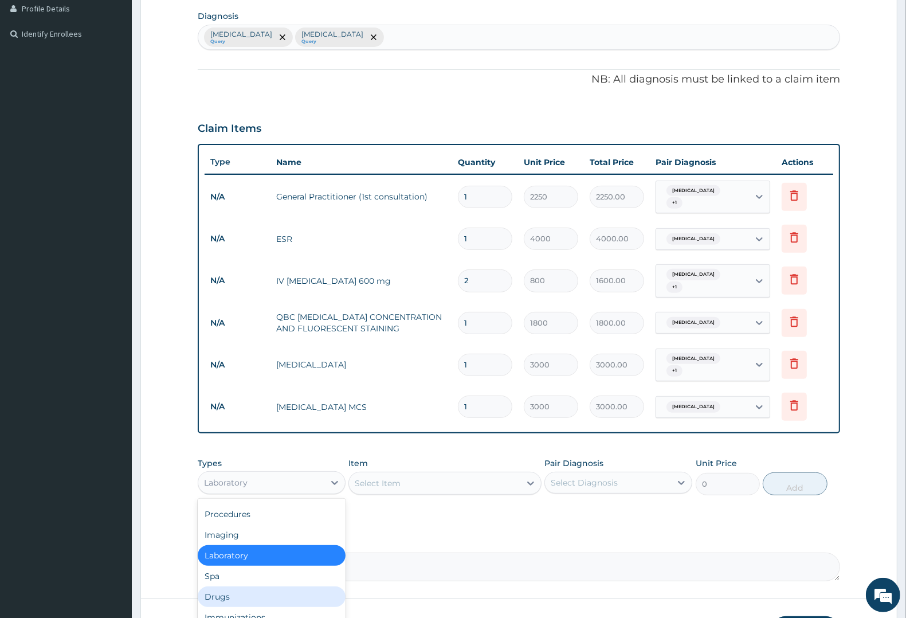
click at [223, 587] on div "Drugs" at bounding box center [272, 596] width 148 height 21
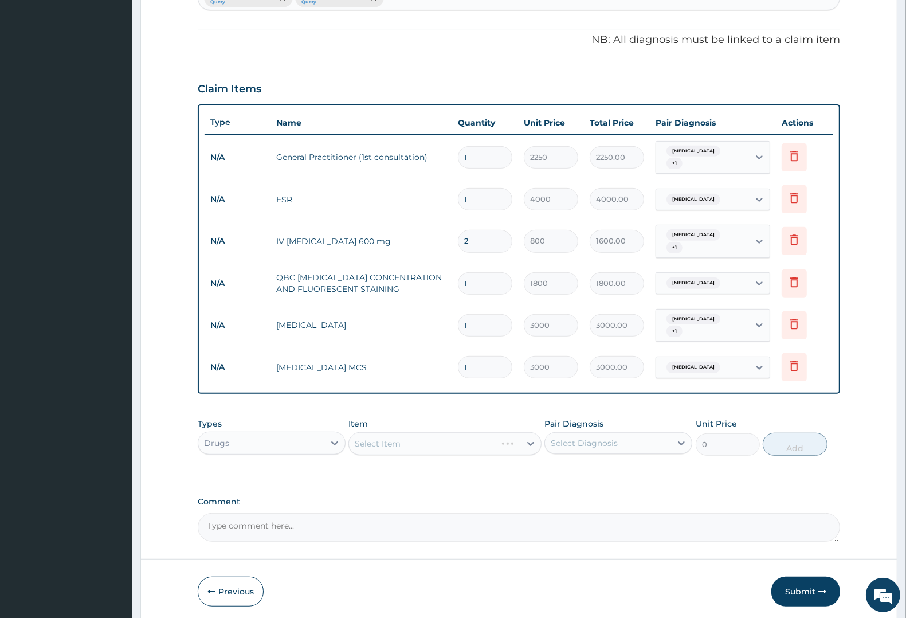
scroll to position [371, 0]
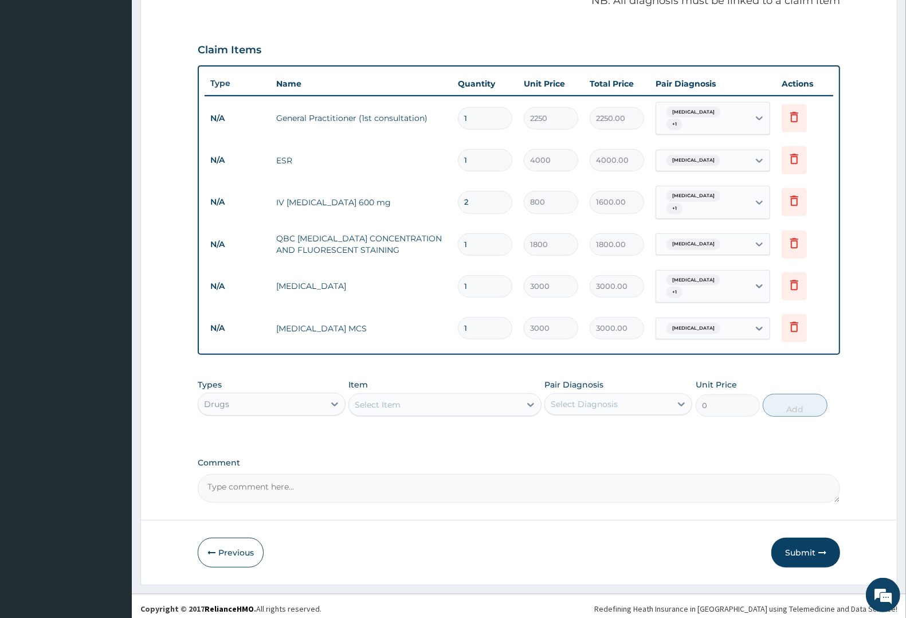
click at [390, 399] on div "Select Item" at bounding box center [378, 404] width 46 height 11
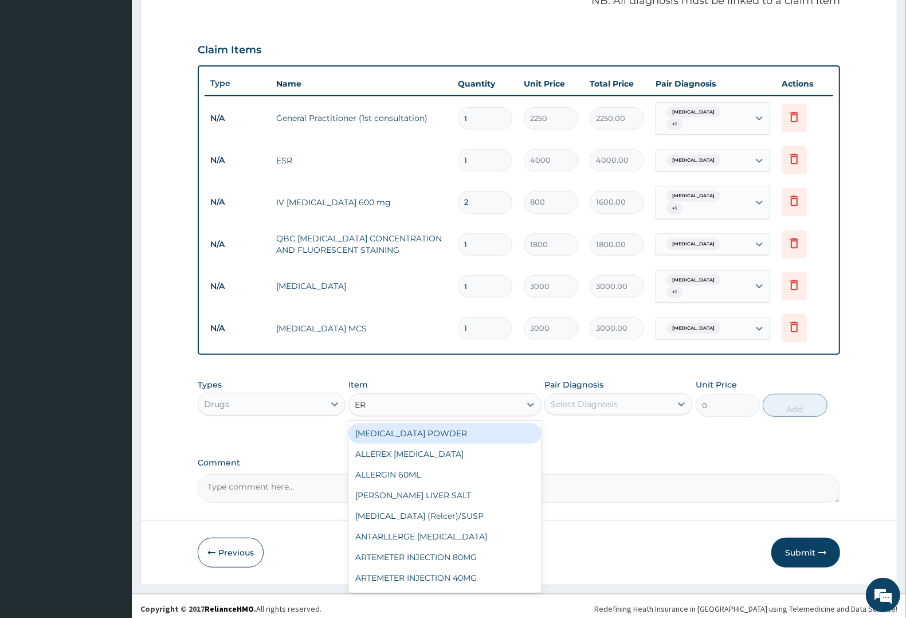
type input "ERY"
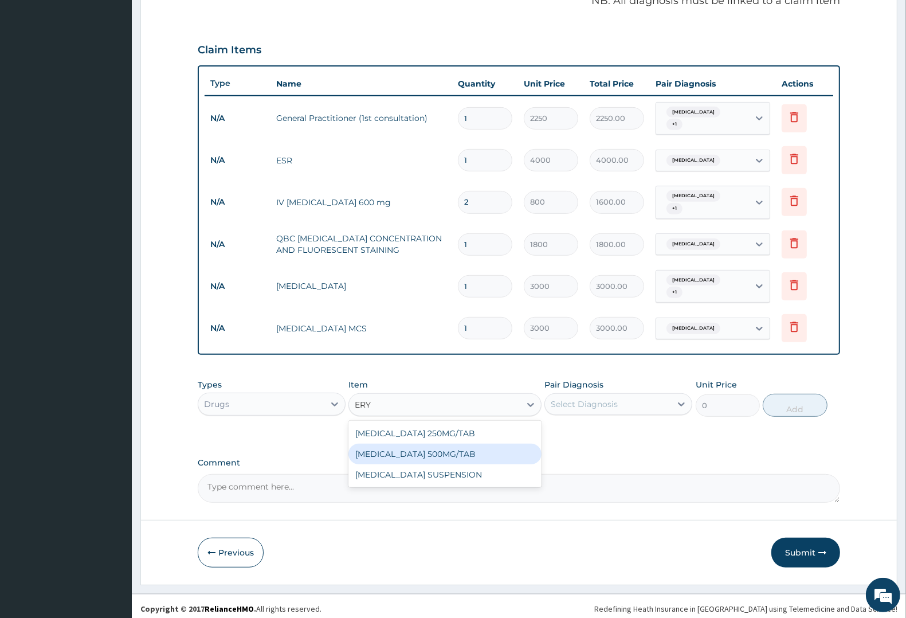
click at [390, 451] on div "ERYTHROMYCIN 500MG/TAB" at bounding box center [444, 453] width 193 height 21
type input "27.56"
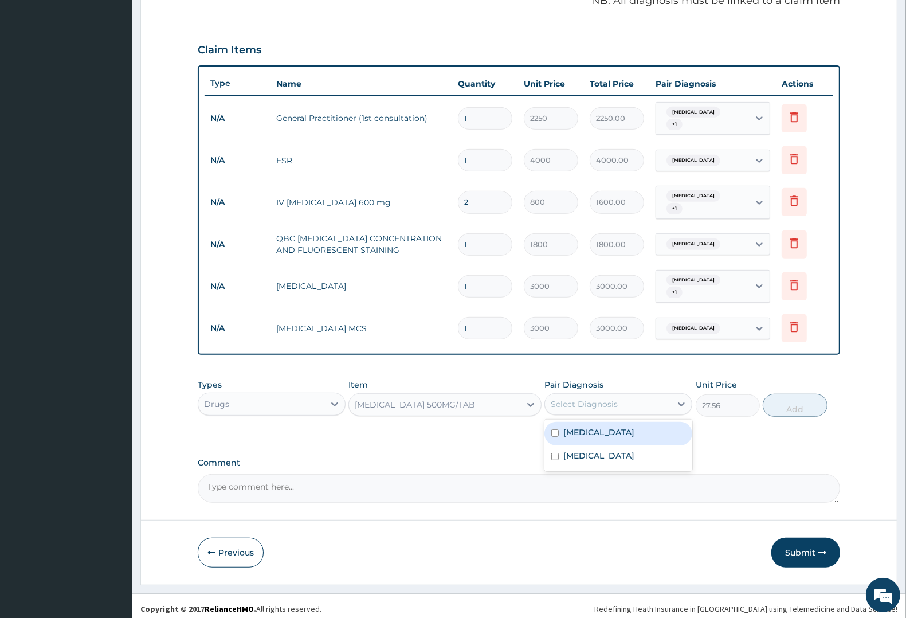
click at [600, 399] on div "Select Diagnosis" at bounding box center [584, 403] width 67 height 11
drag, startPoint x: 603, startPoint y: 423, endPoint x: 615, endPoint y: 422, distance: 12.1
click at [603, 426] on label "Upper respiratory infection" at bounding box center [598, 431] width 71 height 11
checkbox input "true"
click at [803, 400] on button "Add" at bounding box center [795, 405] width 64 height 23
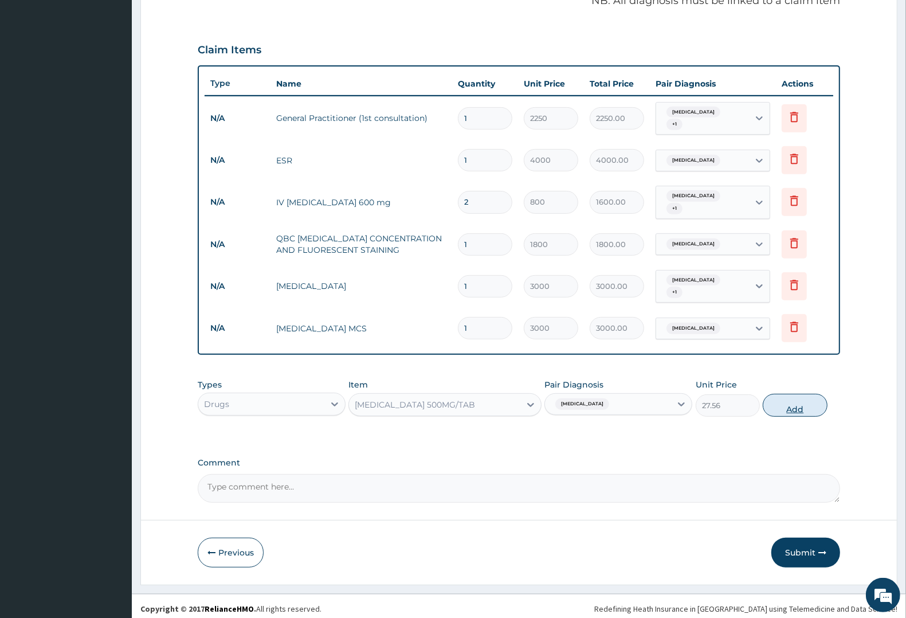
type input "0"
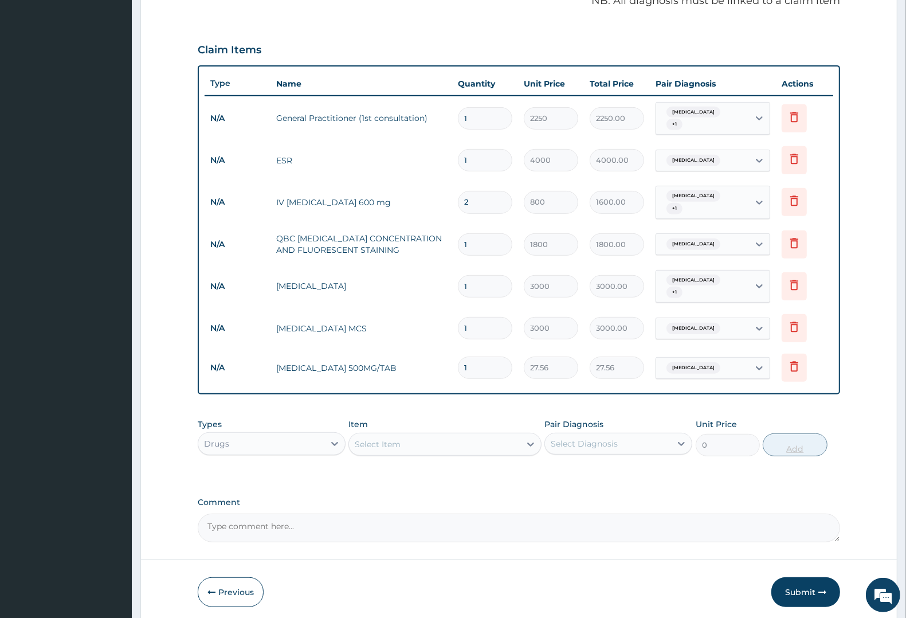
type input "10"
type input "275.60"
type input "10"
click at [394, 439] on div "Select Item" at bounding box center [378, 443] width 46 height 11
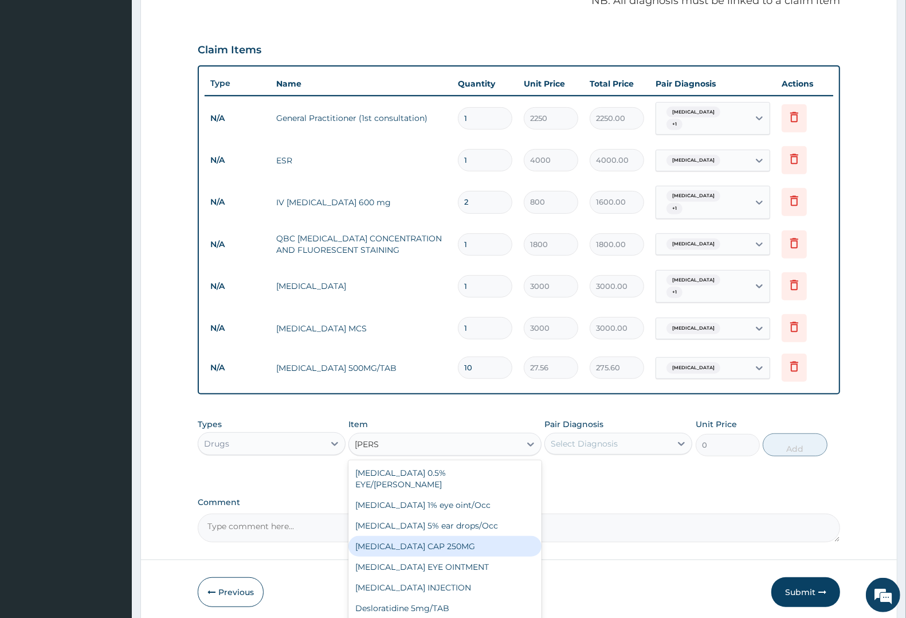
type input "LORAT"
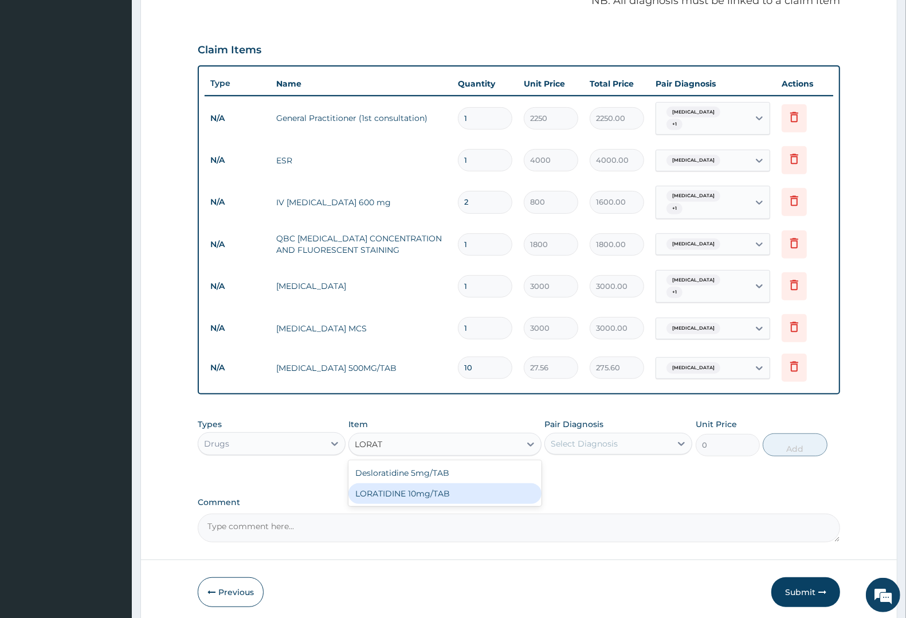
click at [411, 488] on div "LORATIDINE 10mg/TAB" at bounding box center [444, 493] width 193 height 21
type input "17.33"
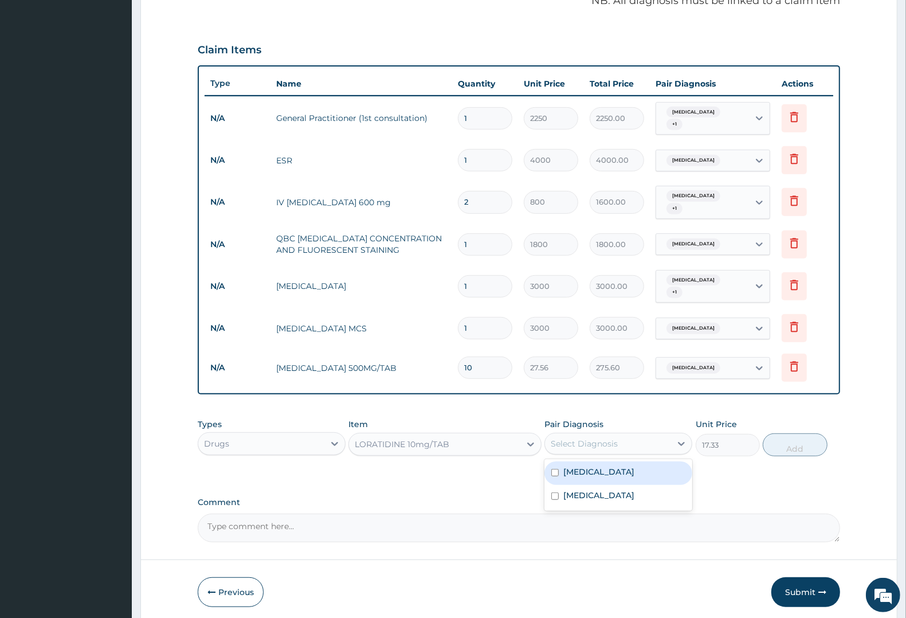
click at [614, 439] on div "Select Diagnosis" at bounding box center [584, 443] width 67 height 11
click at [596, 468] on label "Upper respiratory infection" at bounding box center [598, 471] width 71 height 11
checkbox input "true"
click at [798, 438] on button "Add" at bounding box center [795, 444] width 64 height 23
type input "0"
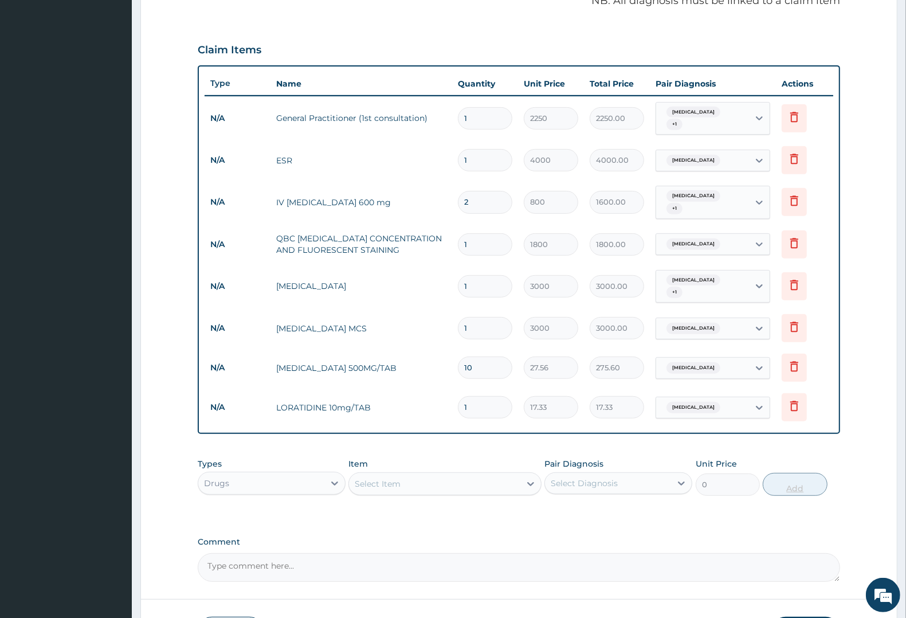
type input "0.00"
type input "5"
type input "86.65"
type input "5"
click at [370, 478] on div "Select Item" at bounding box center [378, 483] width 46 height 11
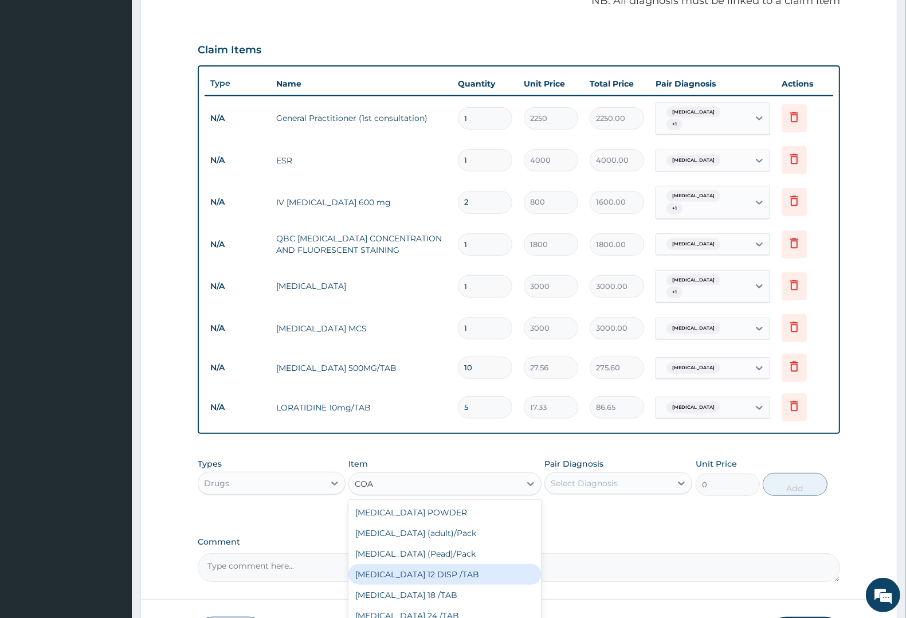
type input "COAR"
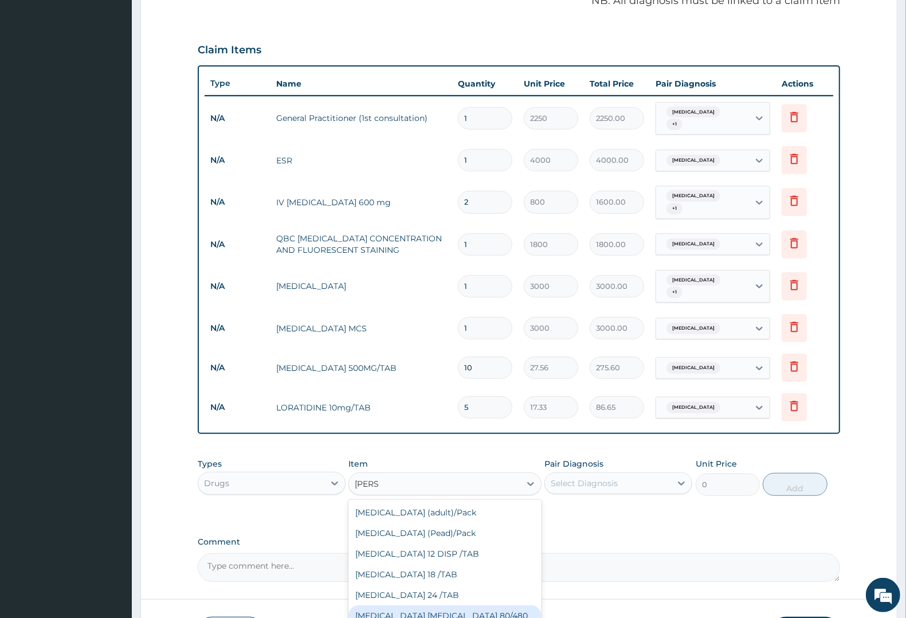
click at [456, 608] on div "COARTEM D TAB 80/480" at bounding box center [444, 615] width 193 height 21
type input "1299.38"
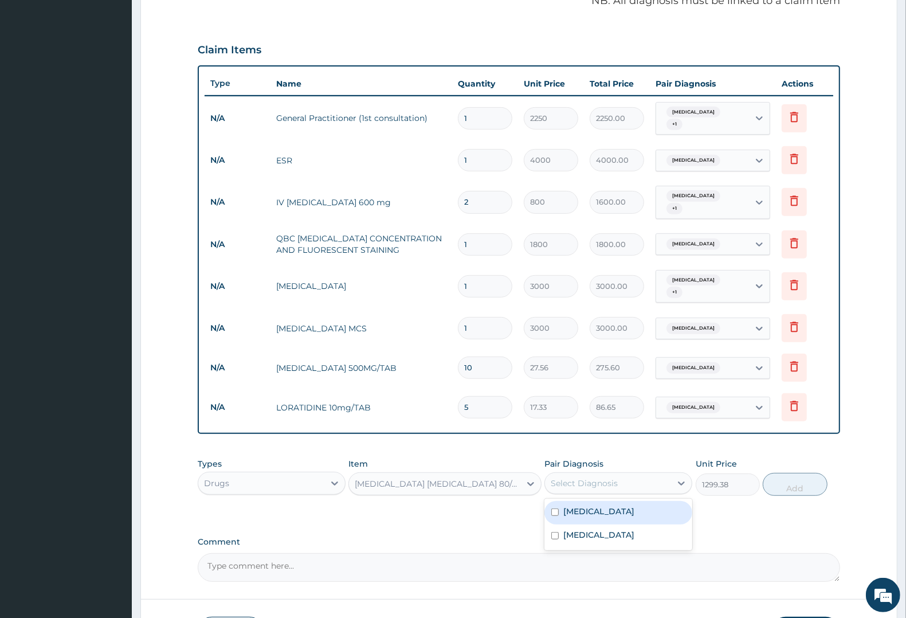
click at [596, 477] on div "Select Diagnosis" at bounding box center [584, 482] width 67 height 11
drag, startPoint x: 586, startPoint y: 526, endPoint x: 651, endPoint y: 499, distance: 70.6
click at [587, 529] on label "Malaria" at bounding box center [598, 534] width 71 height 11
checkbox input "true"
click at [794, 482] on button "Add" at bounding box center [795, 484] width 64 height 23
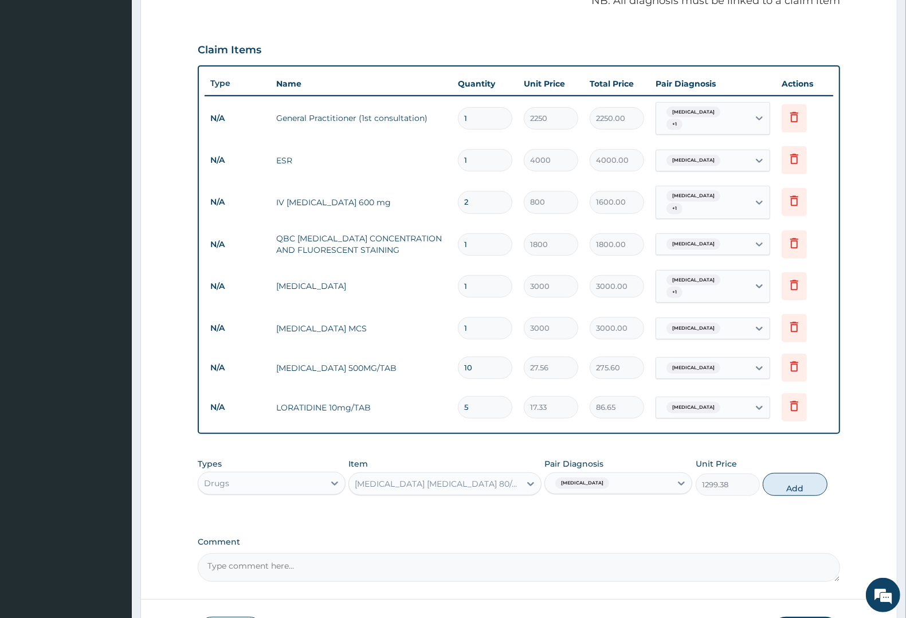
type input "0"
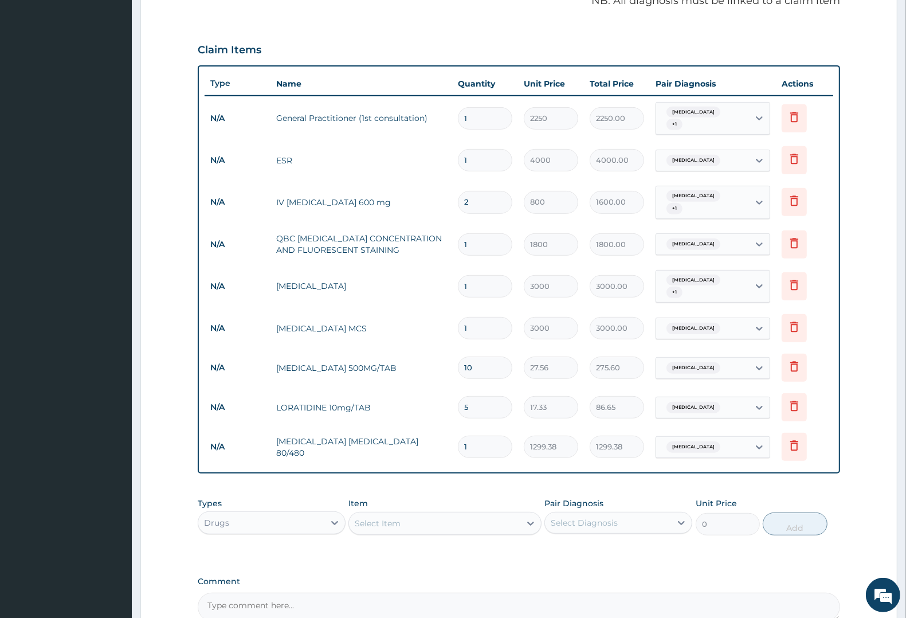
type input "0.00"
type input "6"
type input "7796.28"
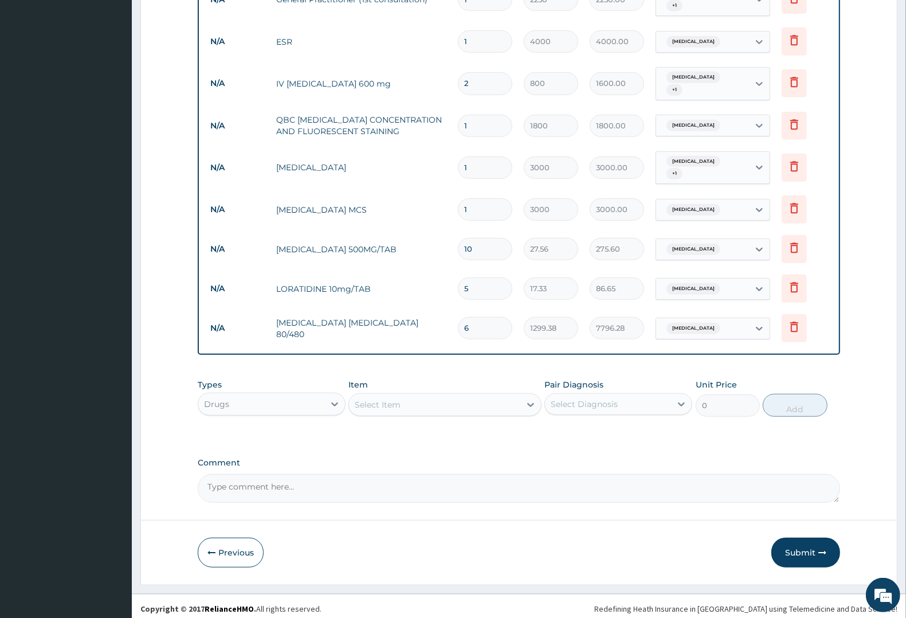
scroll to position [490, 0]
type input "6"
click at [375, 398] on div "Select Item" at bounding box center [378, 403] width 46 height 11
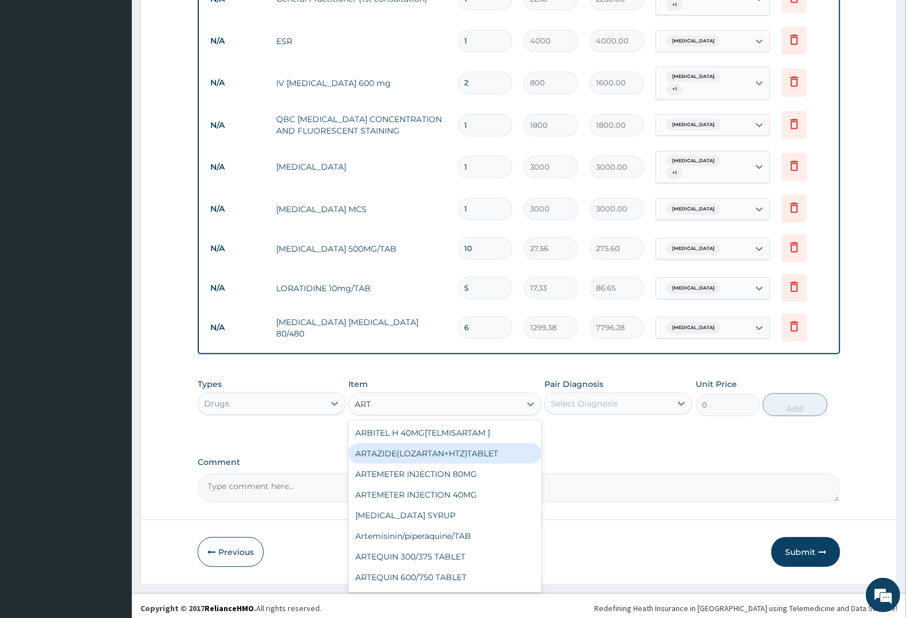
type input "ARTE"
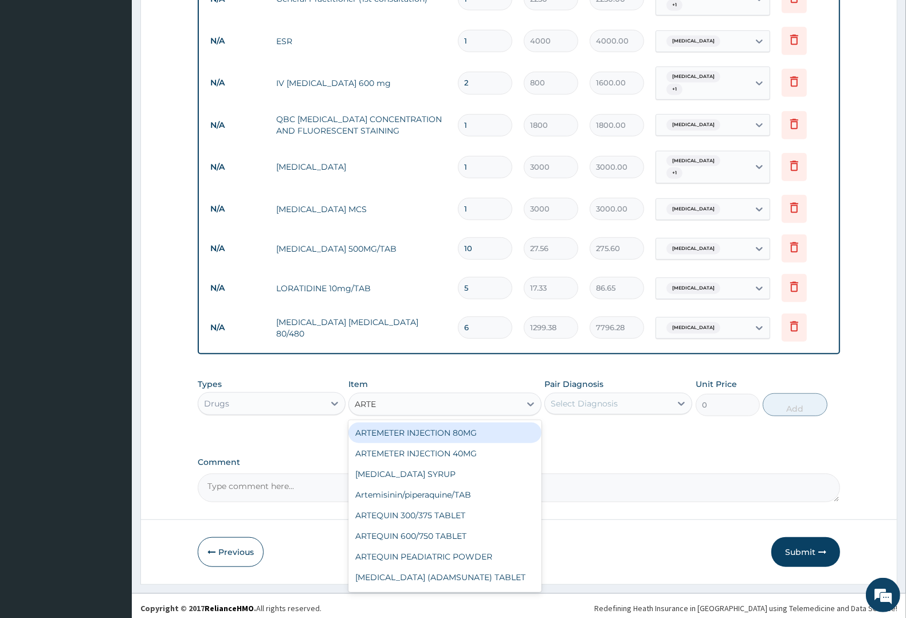
click at [418, 424] on div "ARTEMETER INJECTION 80MG" at bounding box center [444, 432] width 193 height 21
type input "315"
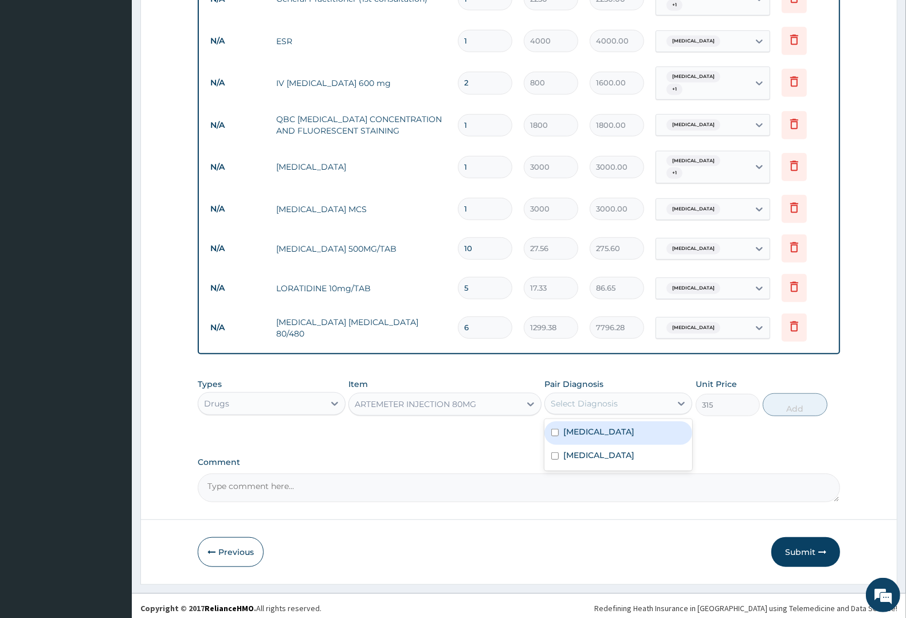
click at [607, 398] on div "Select Diagnosis" at bounding box center [584, 403] width 67 height 11
click at [588, 449] on label "Malaria" at bounding box center [598, 454] width 71 height 11
checkbox input "true"
click at [787, 402] on button "Add" at bounding box center [795, 404] width 64 height 23
type input "0"
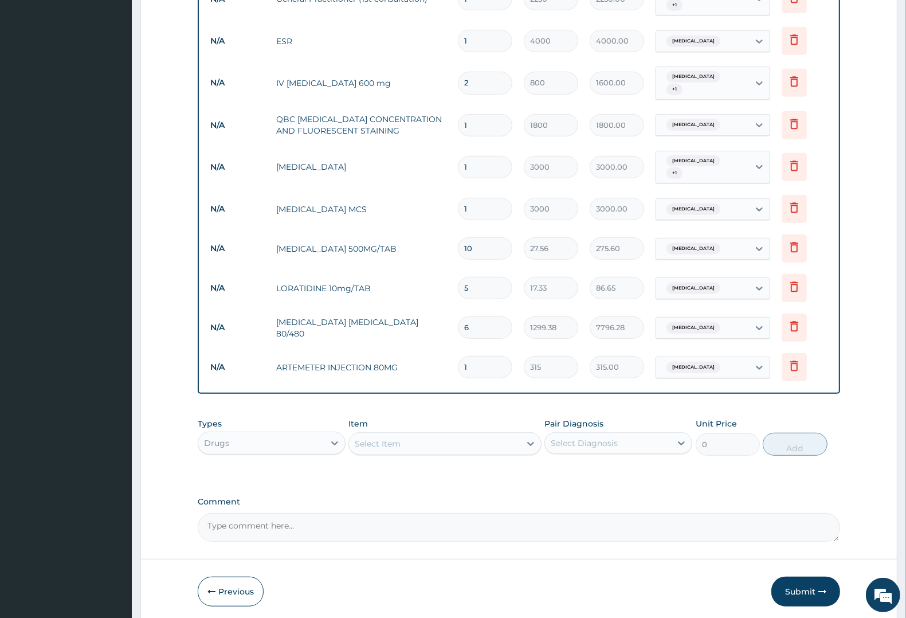
type input "0.00"
type input "6"
type input "1890.00"
type input "6"
click at [371, 438] on div "Select Item" at bounding box center [378, 443] width 46 height 11
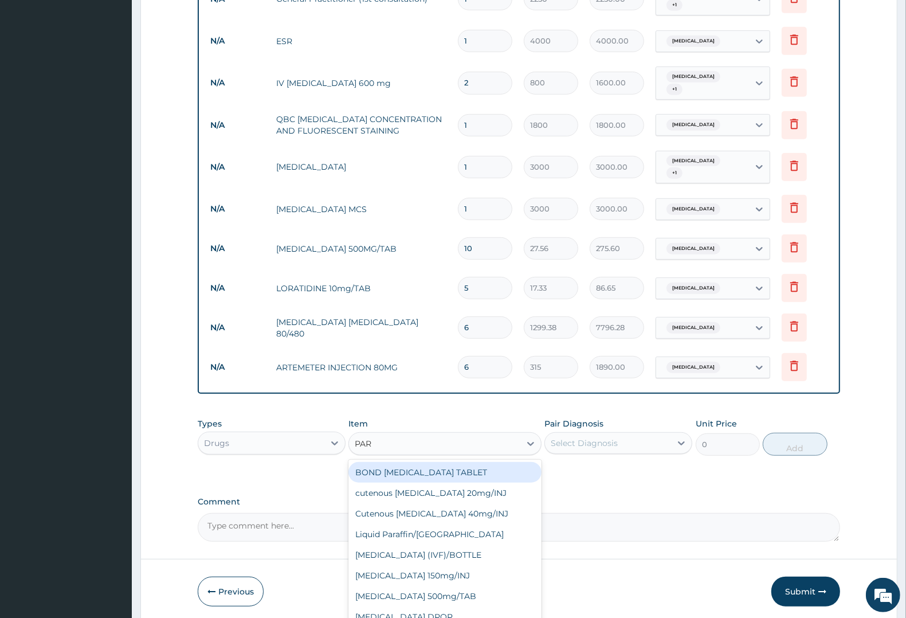
type input "PARA"
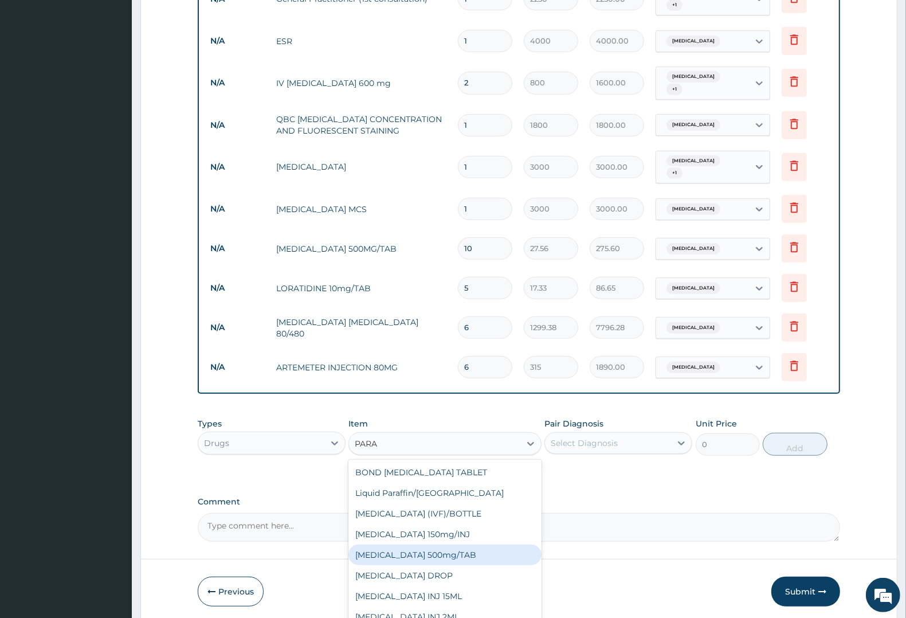
drag, startPoint x: 419, startPoint y: 543, endPoint x: 427, endPoint y: 536, distance: 10.6
click at [419, 544] on div "PARACETAMOL 500mg/TAB" at bounding box center [444, 554] width 193 height 21
type input "7.88"
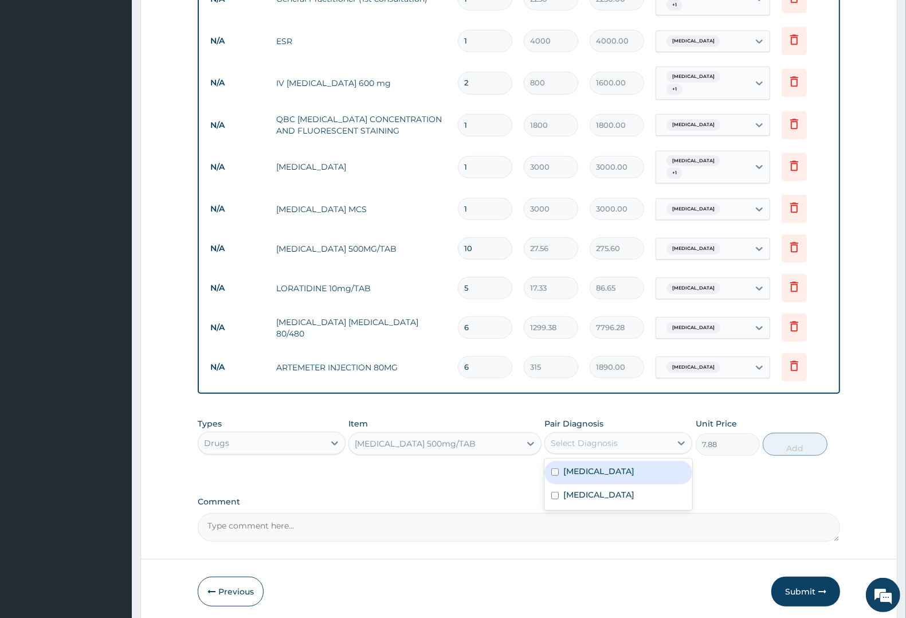
click at [594, 437] on div "Select Diagnosis" at bounding box center [584, 442] width 67 height 11
click at [593, 471] on label "Upper respiratory infection" at bounding box center [598, 470] width 71 height 11
checkbox input "true"
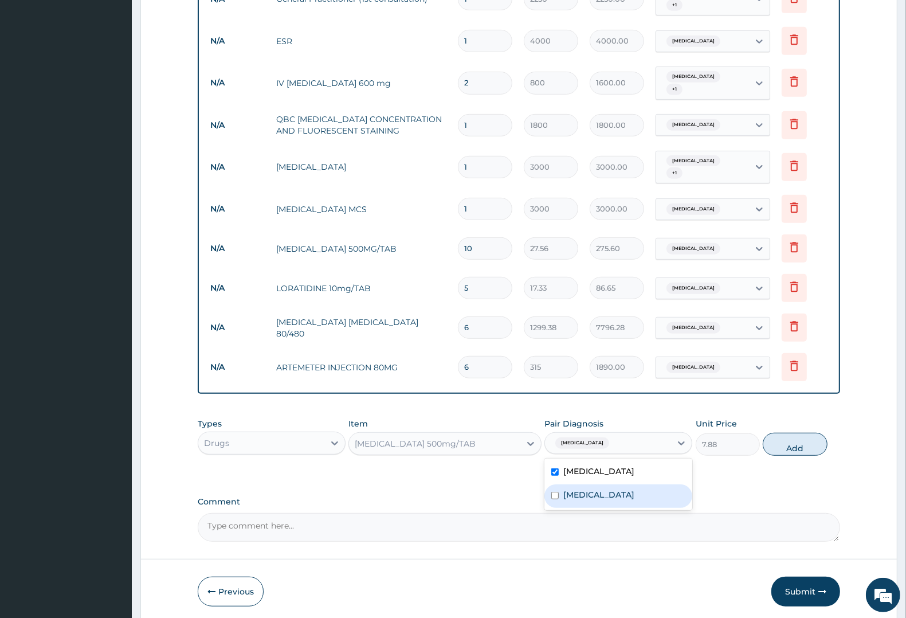
click at [591, 489] on label "Malaria" at bounding box center [598, 494] width 71 height 11
checkbox input "true"
click at [782, 443] on button "Add" at bounding box center [795, 444] width 64 height 23
type input "0"
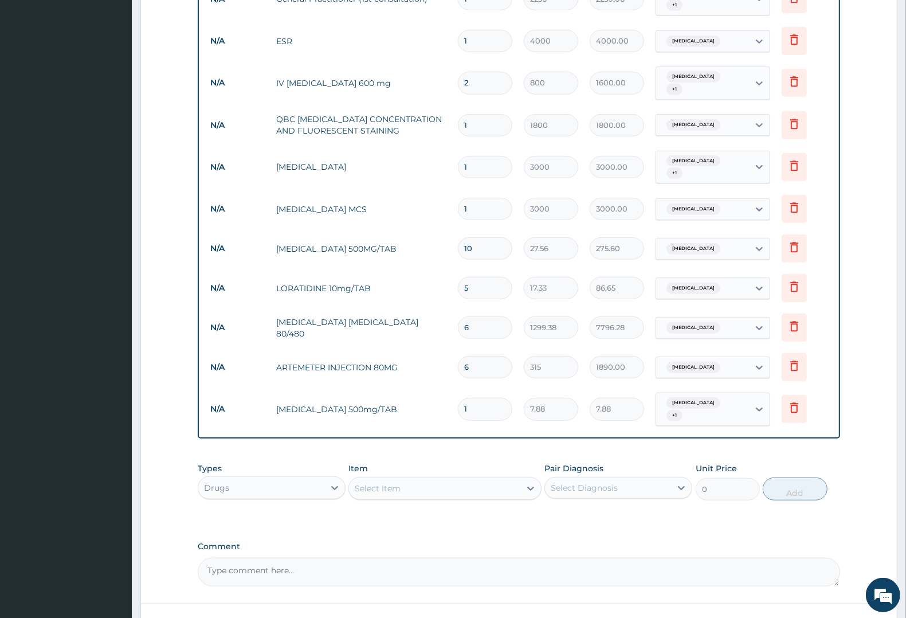
type input "18"
type input "141.84"
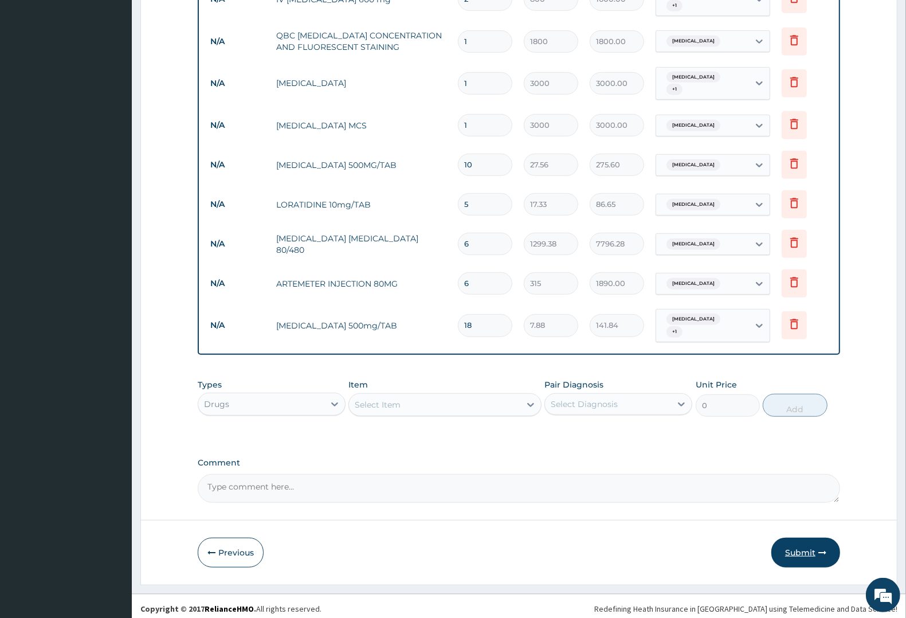
type input "18"
click at [799, 547] on button "Submit" at bounding box center [805, 552] width 69 height 30
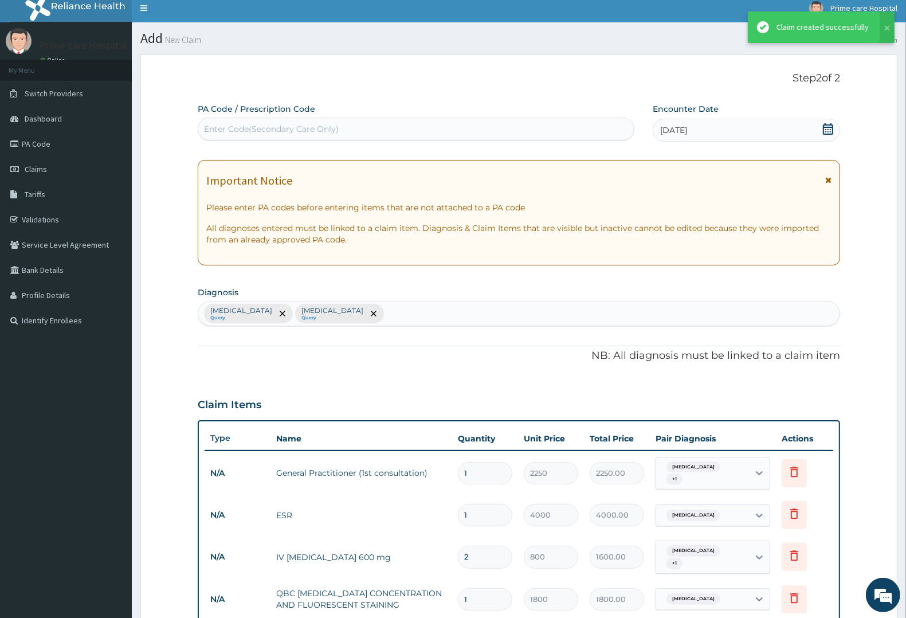
scroll to position [564, 0]
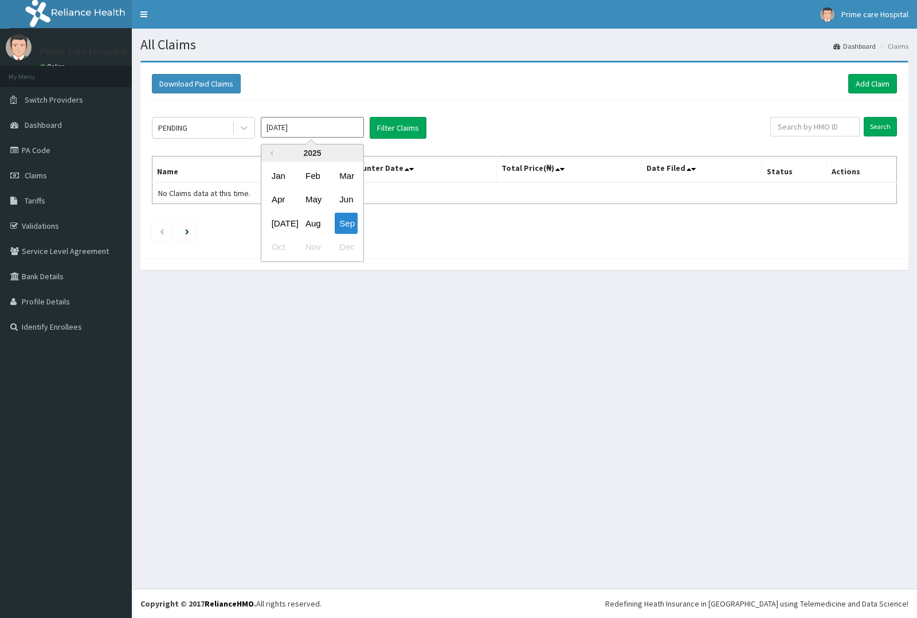
click at [295, 124] on input "Sep 2025" at bounding box center [312, 127] width 103 height 21
click at [311, 225] on div "Aug" at bounding box center [312, 223] width 23 height 21
type input "Aug 2025"
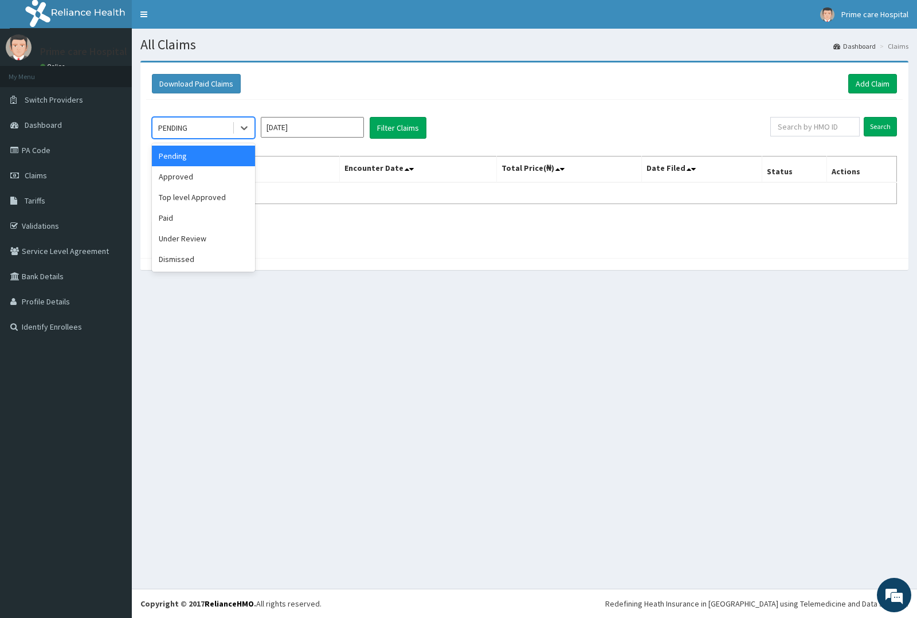
click at [198, 129] on div "PENDING" at bounding box center [192, 128] width 80 height 18
click at [187, 176] on div "Approved" at bounding box center [203, 176] width 103 height 21
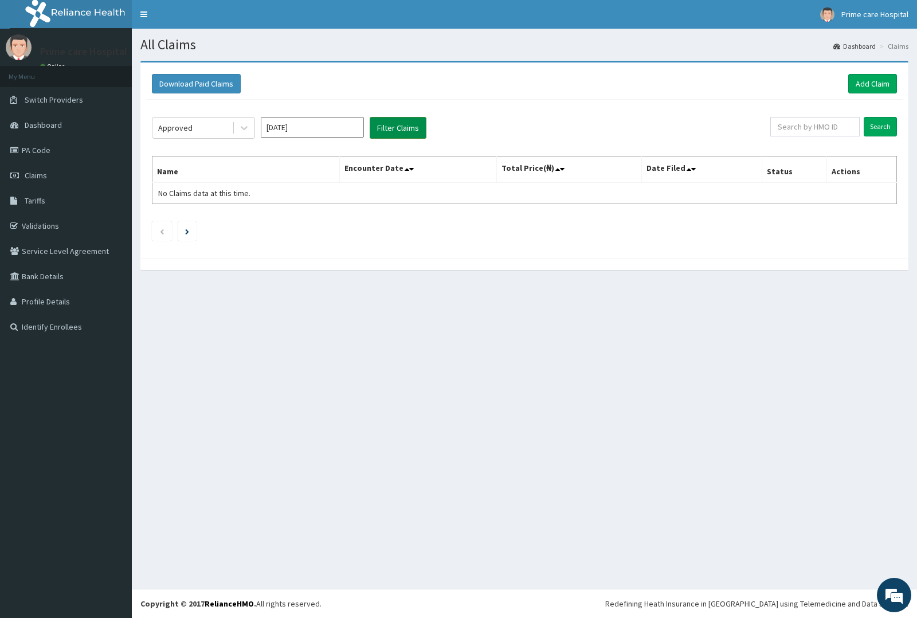
click at [402, 127] on button "Filter Claims" at bounding box center [398, 128] width 57 height 22
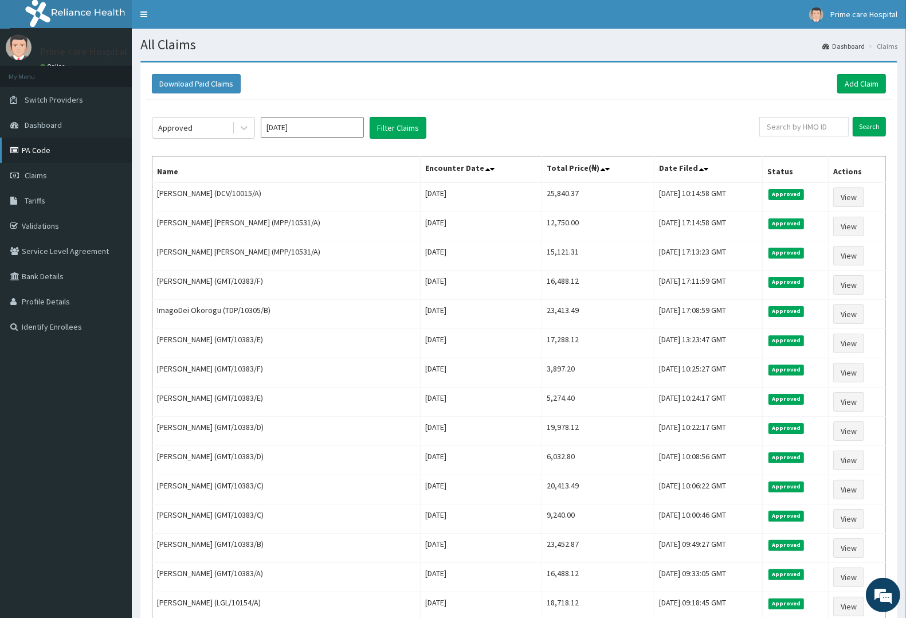
click at [30, 149] on link "PA Code" at bounding box center [66, 150] width 132 height 25
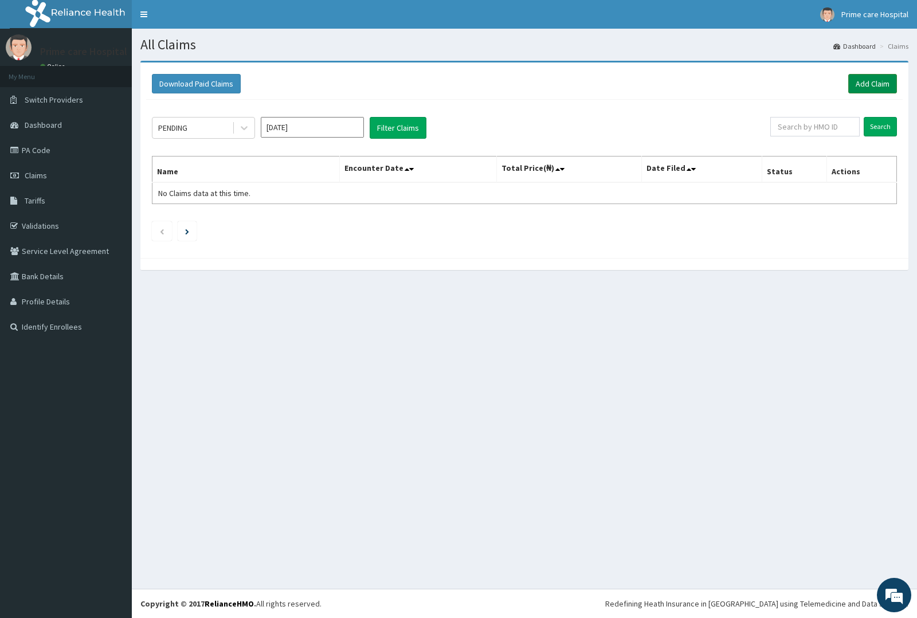
click at [879, 81] on link "Add Claim" at bounding box center [872, 83] width 49 height 19
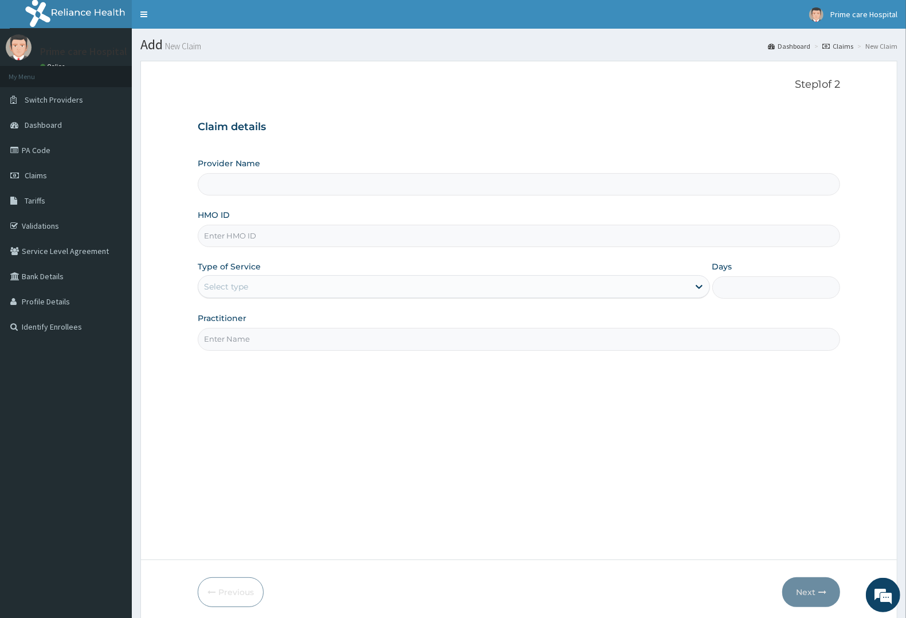
click at [250, 237] on input "HMO ID" at bounding box center [519, 236] width 642 height 22
type input "Prime care hospital"
type input "DCV/10015/A"
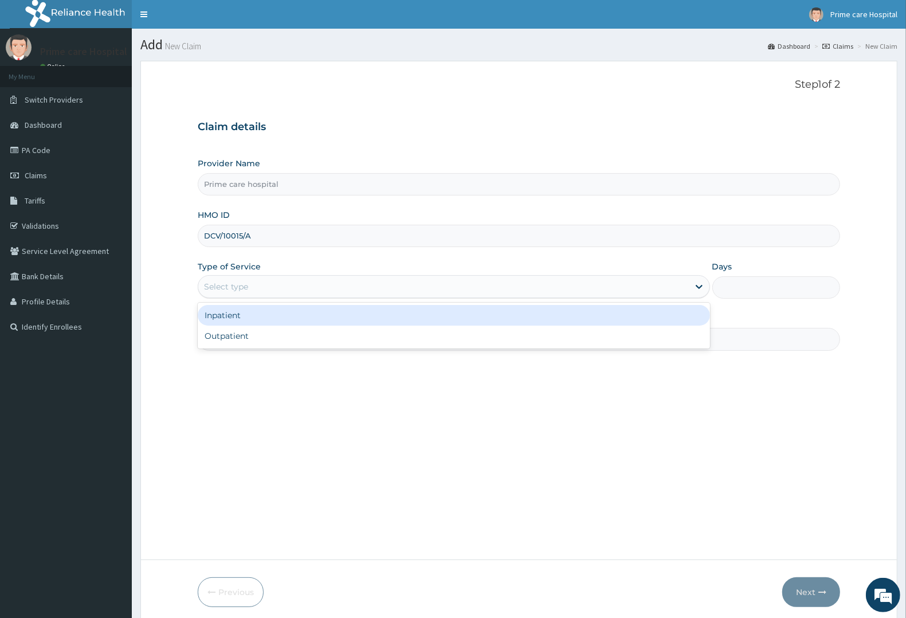
click at [245, 286] on div "Select type" at bounding box center [226, 286] width 44 height 11
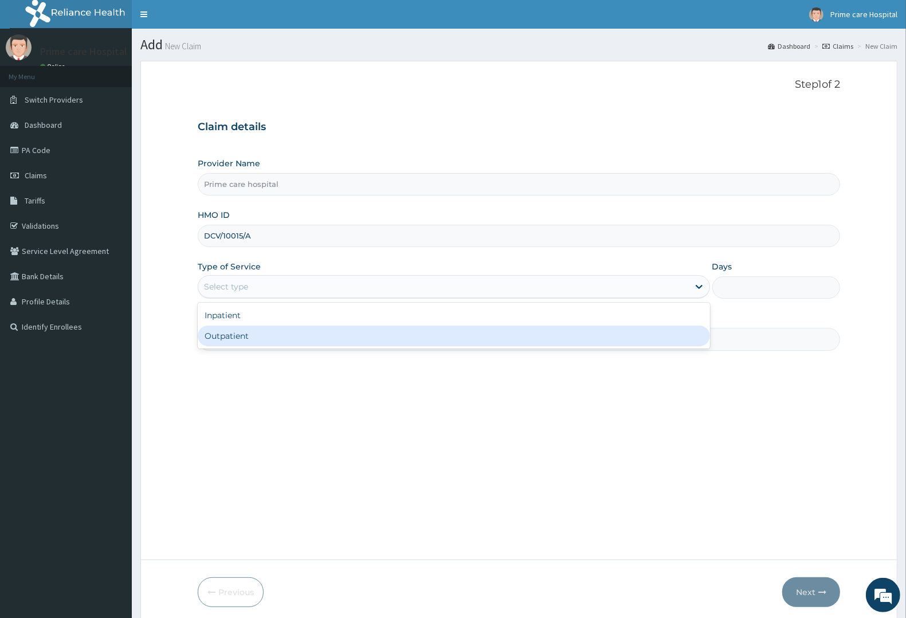
click at [223, 336] on div "Outpatient" at bounding box center [454, 335] width 512 height 21
type input "1"
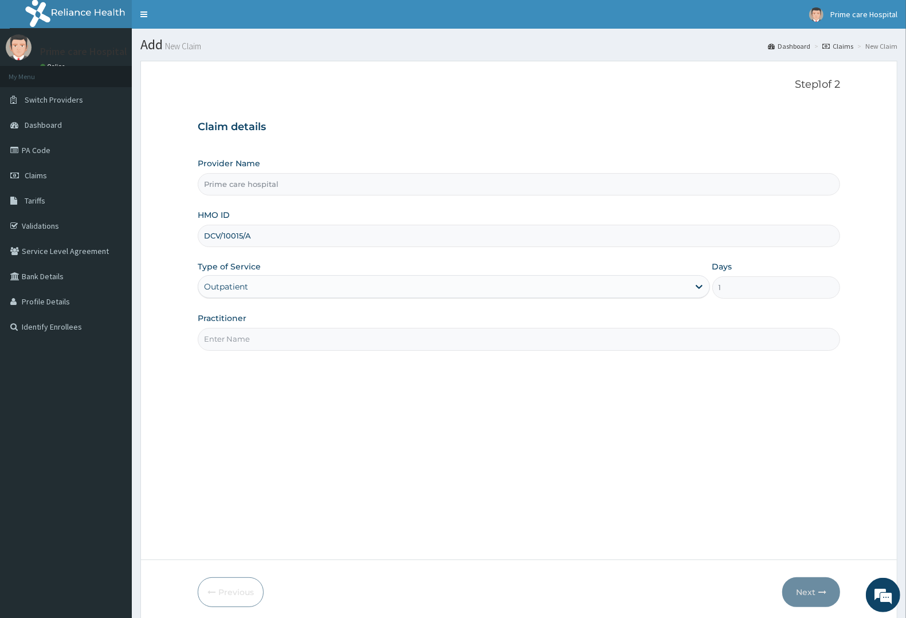
click at [246, 340] on input "Practitioner" at bounding box center [519, 339] width 642 height 22
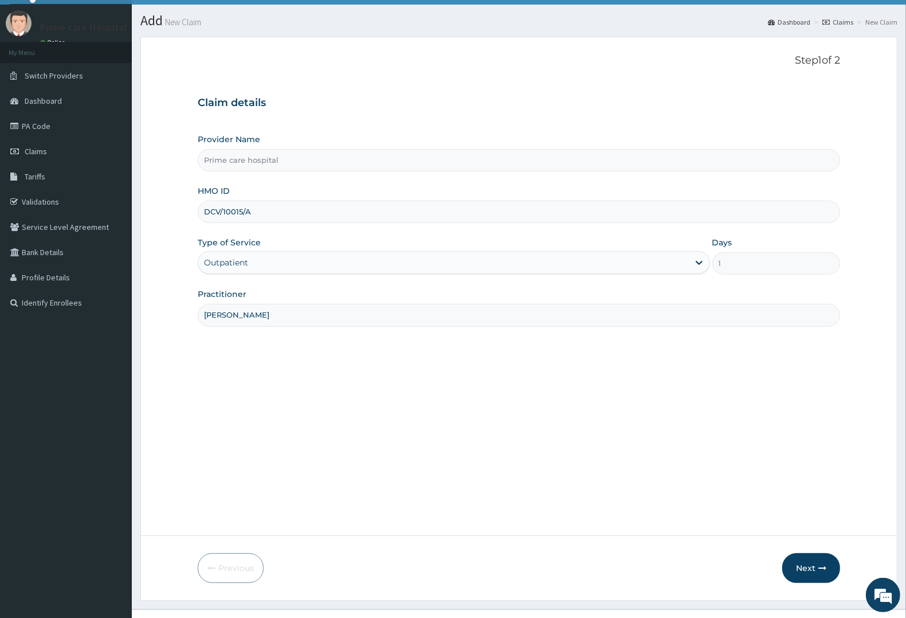
scroll to position [45, 0]
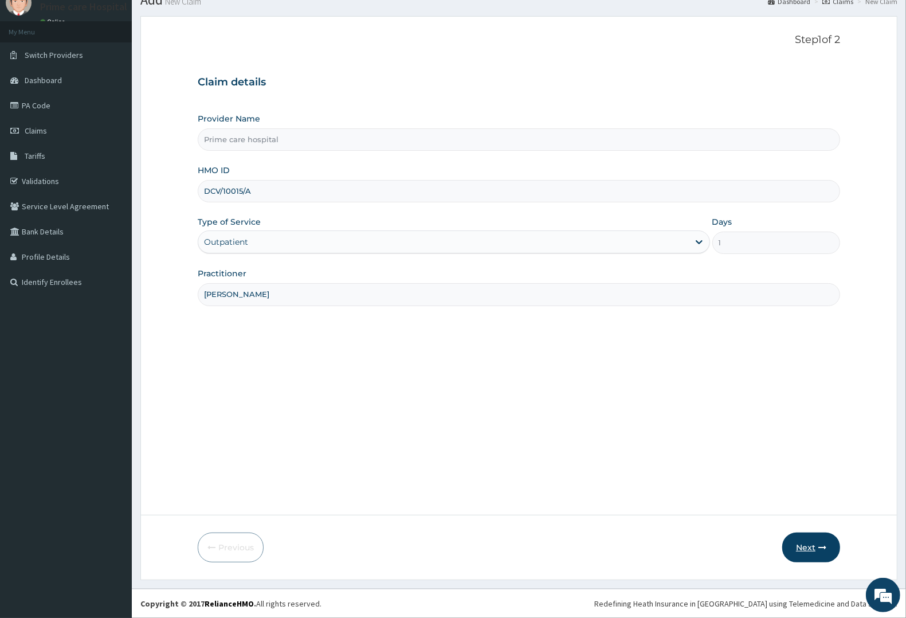
type input "DR SOLOMON"
click at [805, 544] on button "Next" at bounding box center [811, 547] width 58 height 30
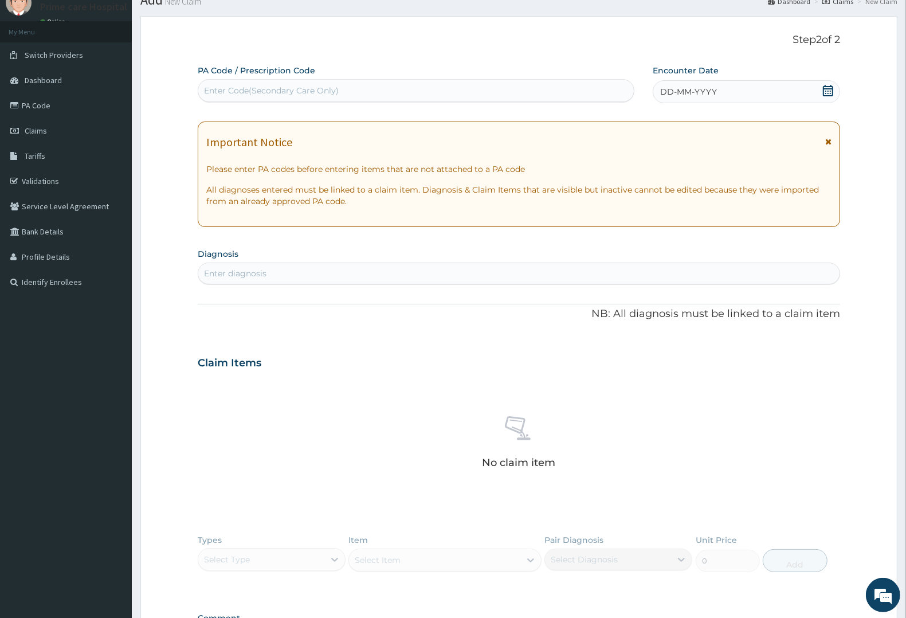
click at [313, 92] on div "Enter Code(Secondary Care Only)" at bounding box center [271, 90] width 135 height 11
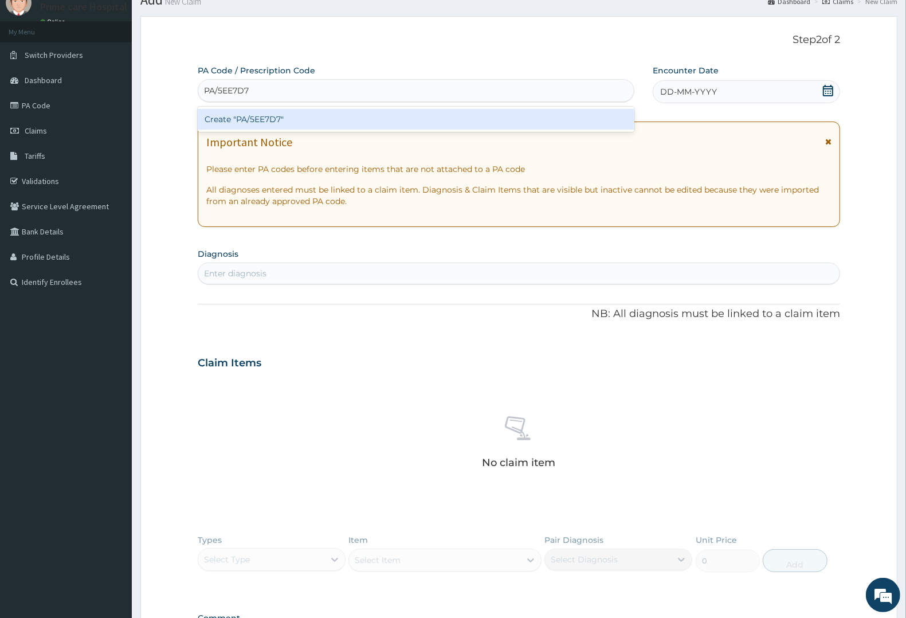
type input "PA/5EE7D7"
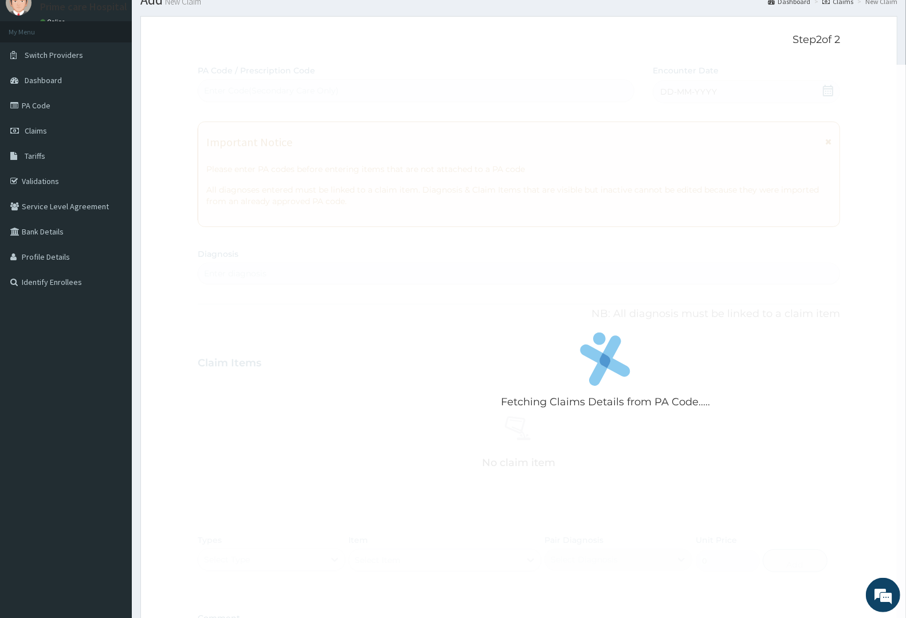
click at [688, 90] on div "Fetching Claims Details from PA Code..... PA Code / Prescription Code Enter Cod…" at bounding box center [519, 361] width 642 height 593
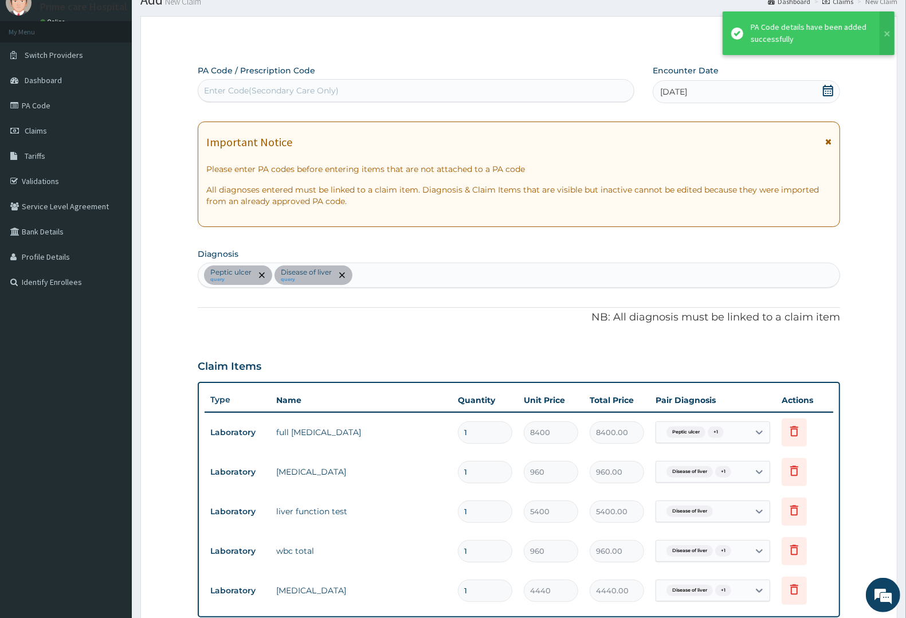
scroll to position [311, 0]
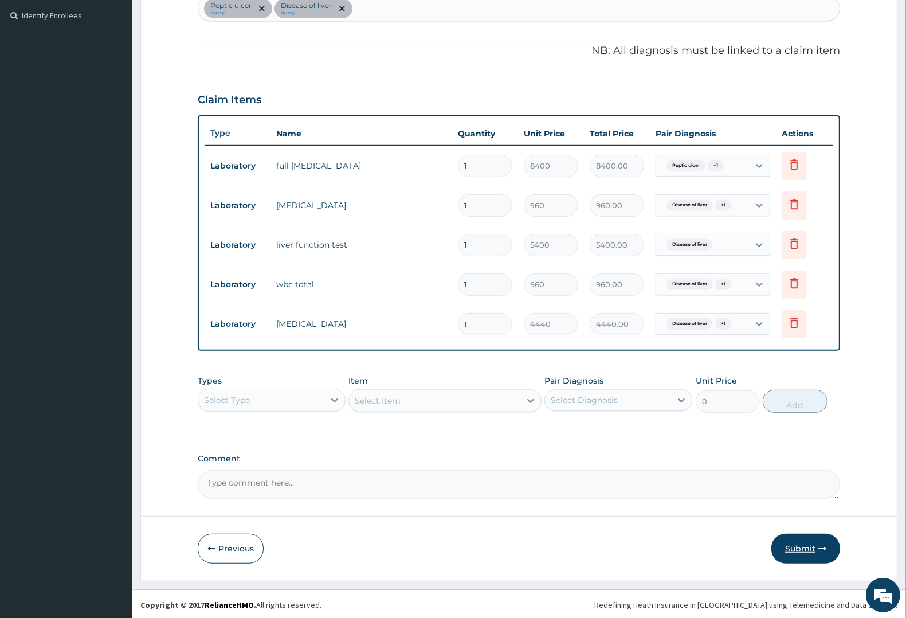
click at [795, 545] on button "Submit" at bounding box center [805, 548] width 69 height 30
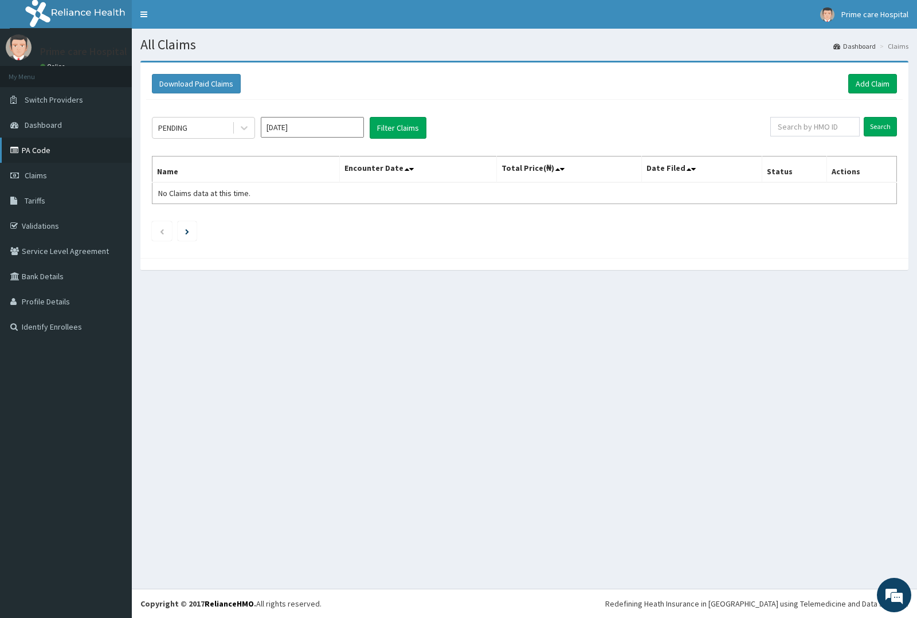
click at [41, 150] on link "PA Code" at bounding box center [66, 150] width 132 height 25
